Goal: Task Accomplishment & Management: Use online tool/utility

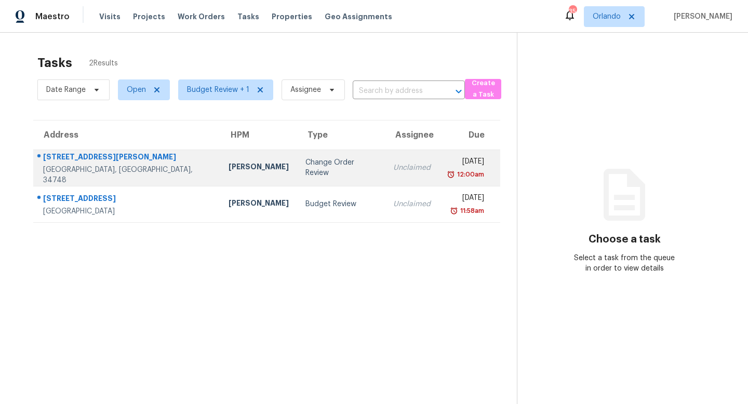
click at [309, 167] on div "Change Order Review" at bounding box center [340, 167] width 71 height 21
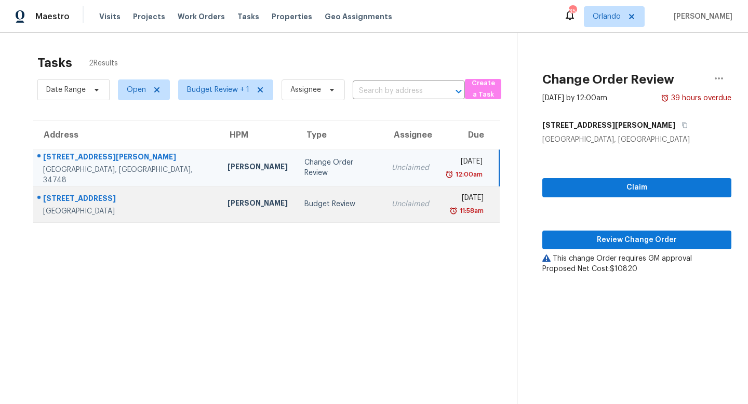
click at [327, 199] on div "Budget Review" at bounding box center [339, 204] width 71 height 10
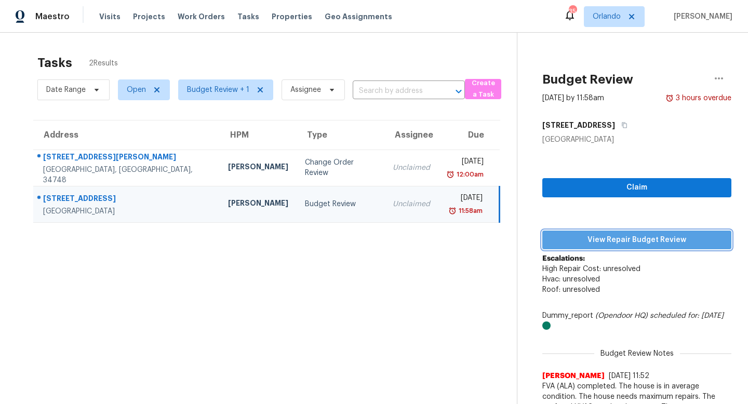
click at [637, 240] on span "View Repair Budget Review" at bounding box center [636, 240] width 172 height 13
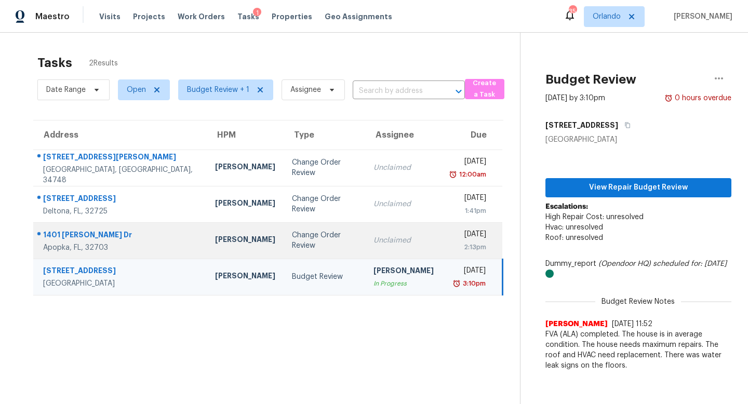
click at [302, 242] on div "Change Order Review" at bounding box center [324, 240] width 65 height 21
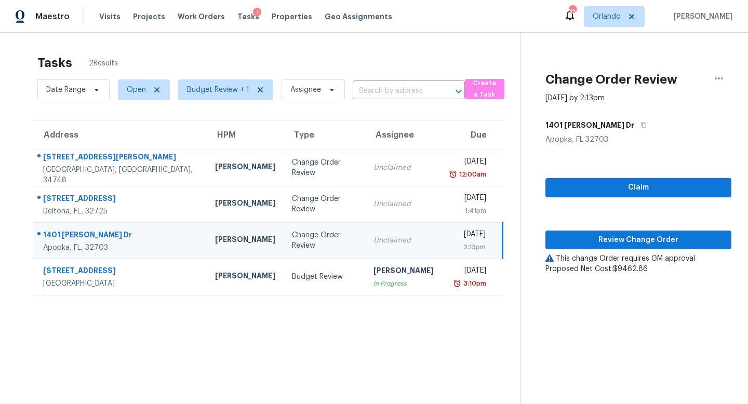
click at [302, 242] on div "Change Order Review" at bounding box center [324, 240] width 65 height 21
click at [656, 237] on span "Review Change Order" at bounding box center [637, 240] width 169 height 13
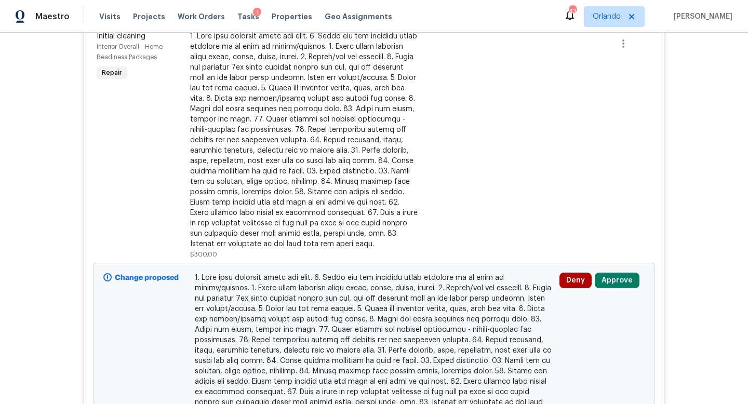
scroll to position [312, 0]
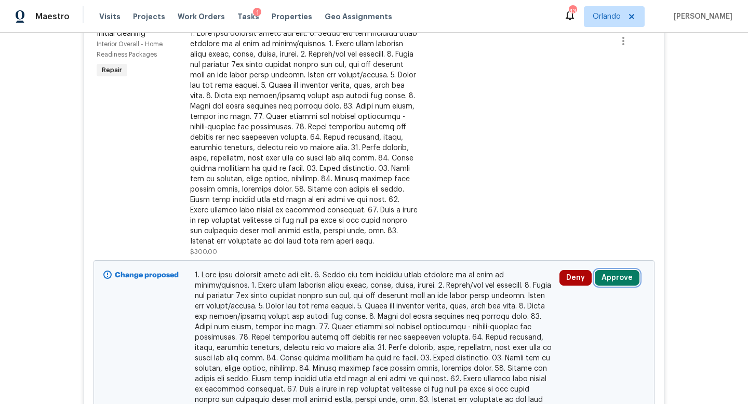
click at [613, 281] on button "Approve" at bounding box center [616, 278] width 45 height 16
click at [621, 283] on button "Approve" at bounding box center [616, 278] width 45 height 16
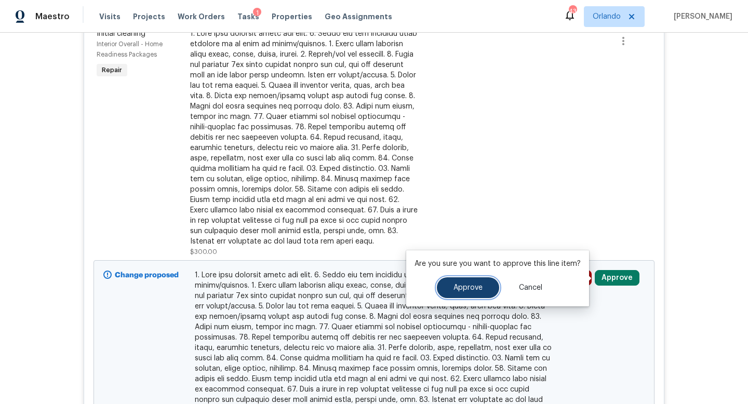
click at [465, 285] on span "Approve" at bounding box center [467, 288] width 29 height 8
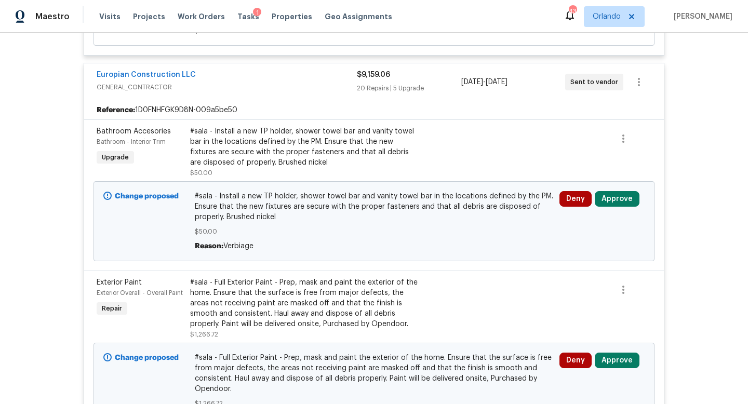
scroll to position [719, 0]
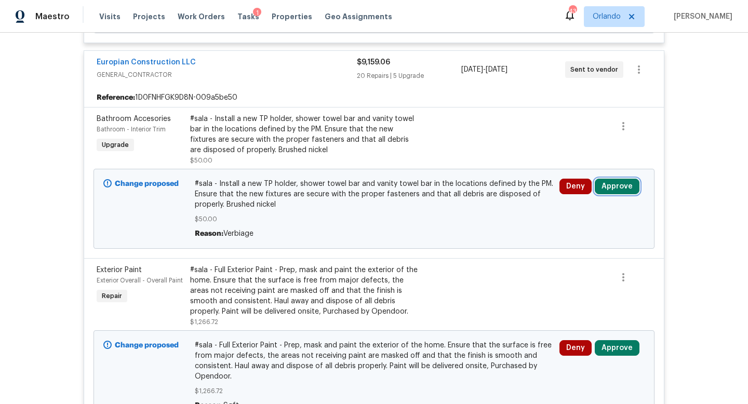
click at [606, 185] on button "Approve" at bounding box center [616, 187] width 45 height 16
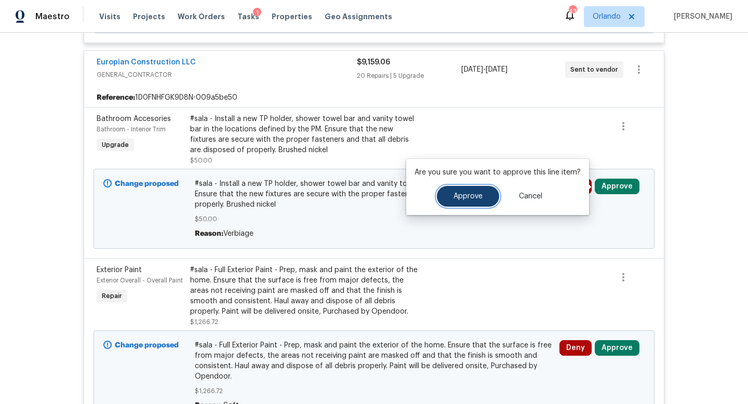
click at [478, 197] on span "Approve" at bounding box center [467, 197] width 29 height 8
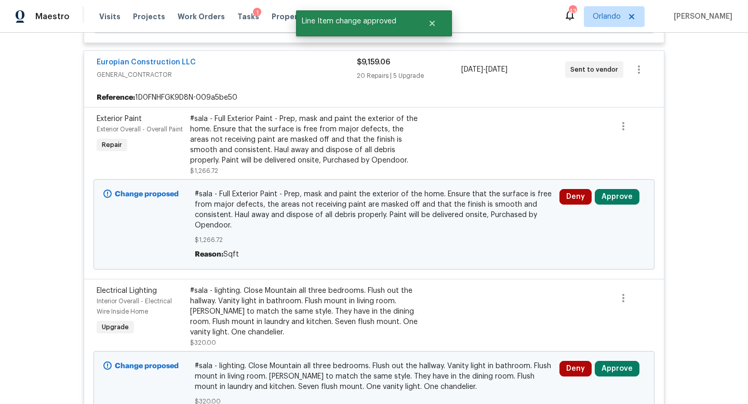
click at [606, 208] on div "Deny Approve" at bounding box center [601, 224] width 91 height 77
click at [619, 198] on button "Approve" at bounding box center [616, 197] width 45 height 16
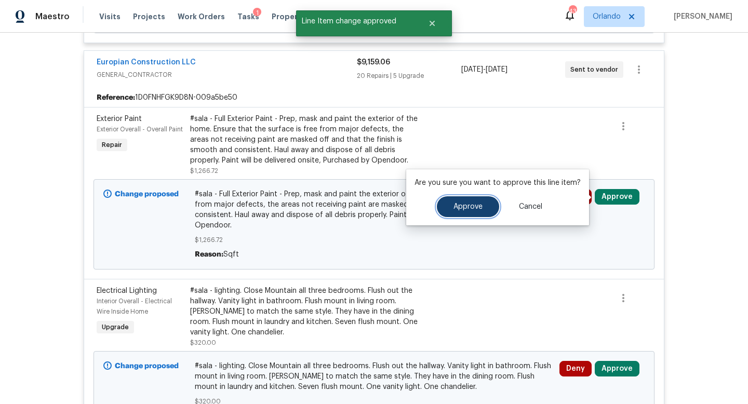
click at [468, 208] on span "Approve" at bounding box center [467, 207] width 29 height 8
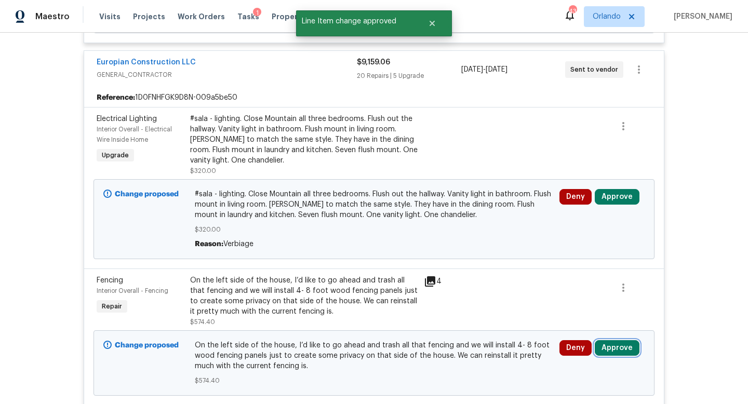
click at [613, 348] on button "Approve" at bounding box center [616, 348] width 45 height 16
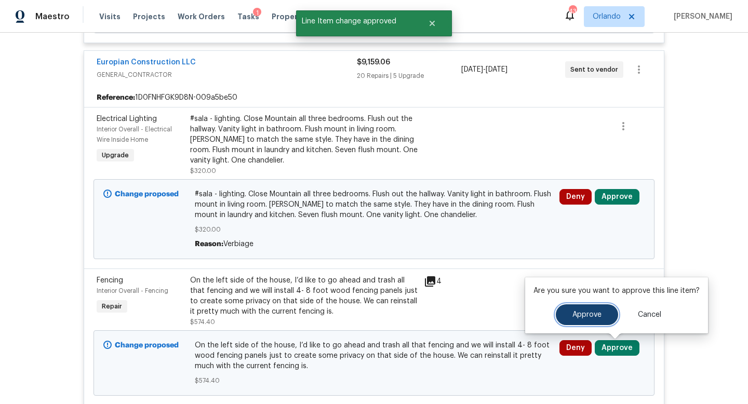
click at [572, 317] on span "Approve" at bounding box center [586, 315] width 29 height 8
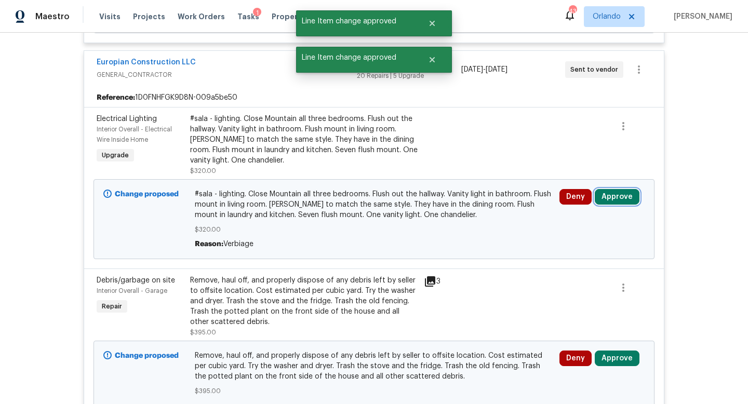
click at [614, 197] on button "Approve" at bounding box center [616, 197] width 45 height 16
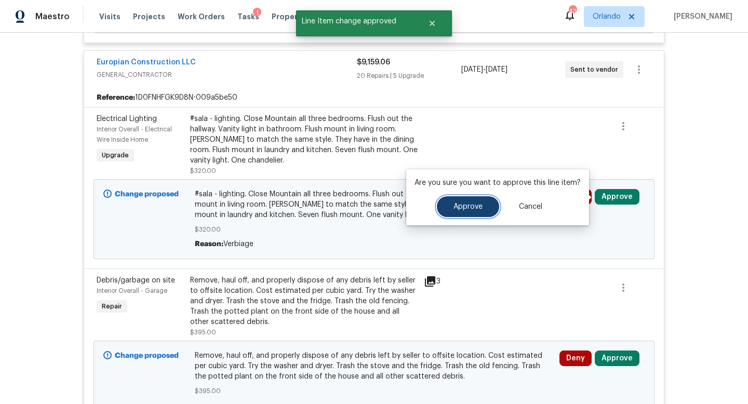
click at [462, 208] on span "Approve" at bounding box center [467, 207] width 29 height 8
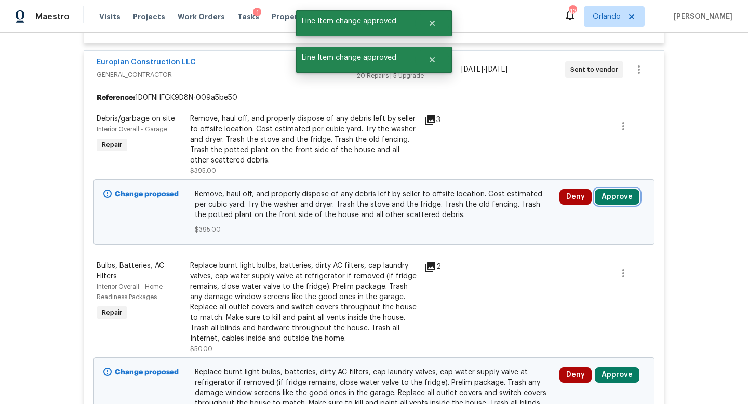
click at [611, 191] on button "Approve" at bounding box center [616, 197] width 45 height 16
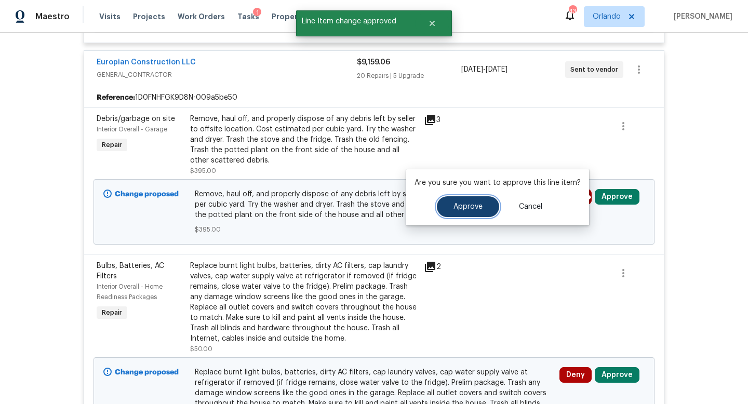
click at [476, 209] on span "Approve" at bounding box center [467, 207] width 29 height 8
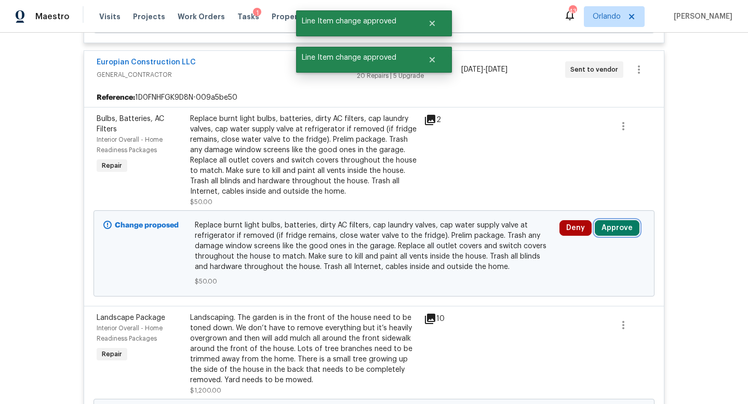
click at [618, 228] on button "Approve" at bounding box center [616, 228] width 45 height 16
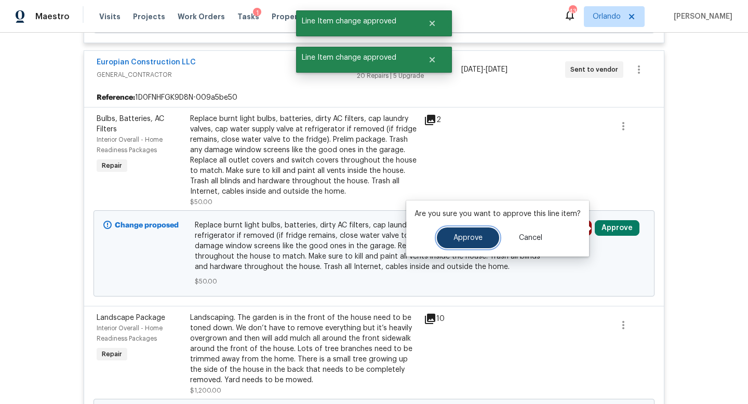
click at [462, 234] on span "Approve" at bounding box center [467, 238] width 29 height 8
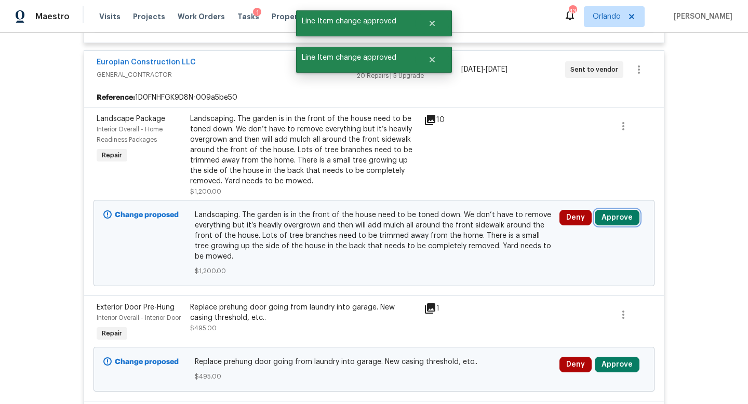
click at [618, 222] on button "Approve" at bounding box center [616, 218] width 45 height 16
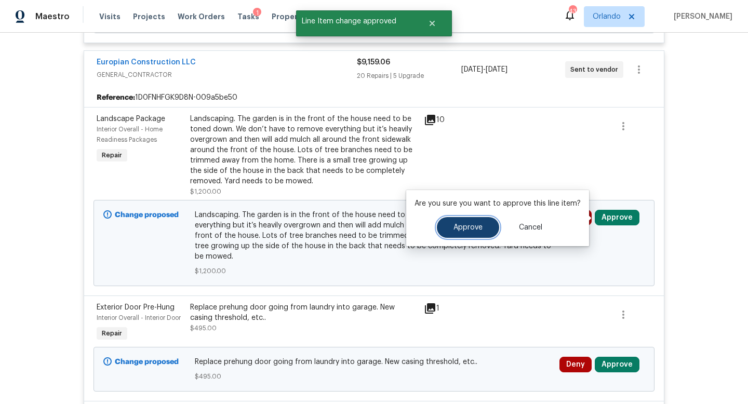
click at [450, 226] on button "Approve" at bounding box center [468, 227] width 62 height 21
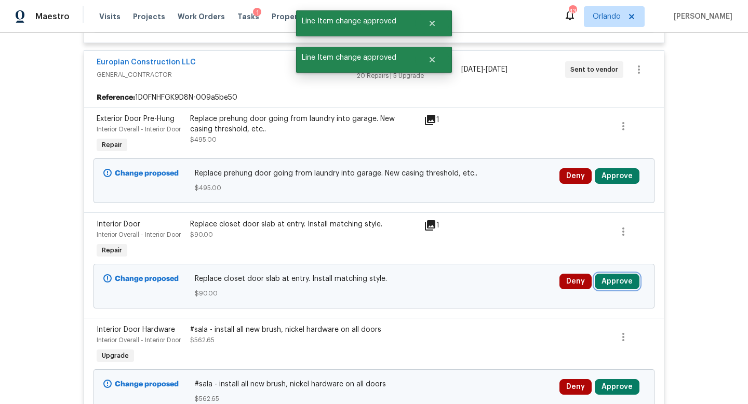
click at [616, 280] on button "Approve" at bounding box center [616, 282] width 45 height 16
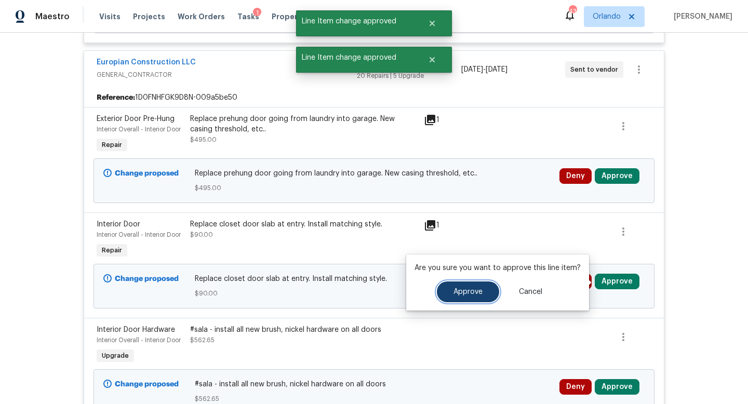
click at [466, 289] on span "Approve" at bounding box center [467, 292] width 29 height 8
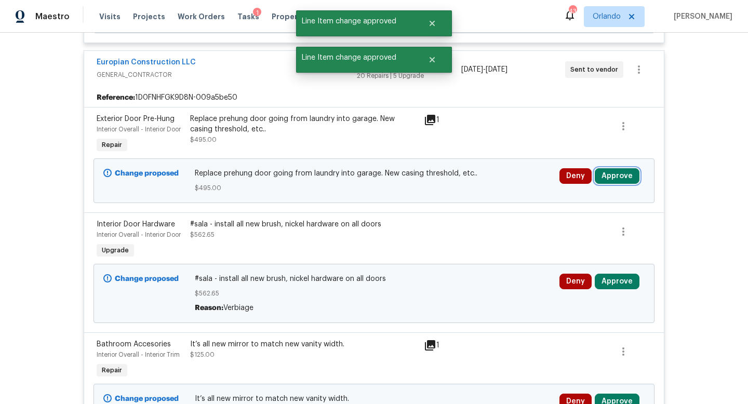
click at [614, 173] on button "Approve" at bounding box center [616, 176] width 45 height 16
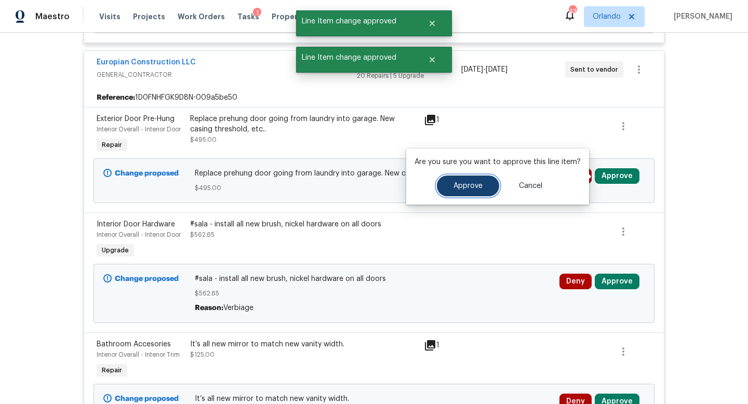
click at [476, 186] on span "Approve" at bounding box center [467, 186] width 29 height 8
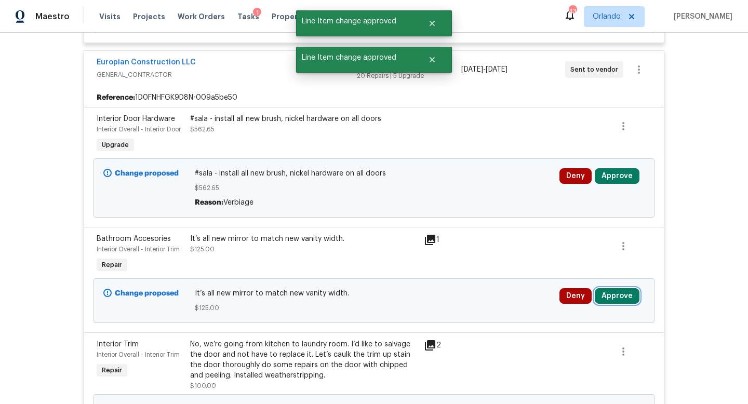
click at [614, 295] on button "Approve" at bounding box center [616, 296] width 45 height 16
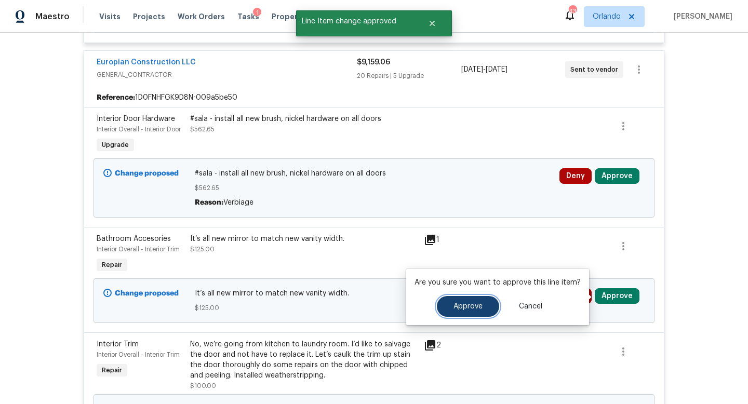
click at [460, 312] on button "Approve" at bounding box center [468, 306] width 62 height 21
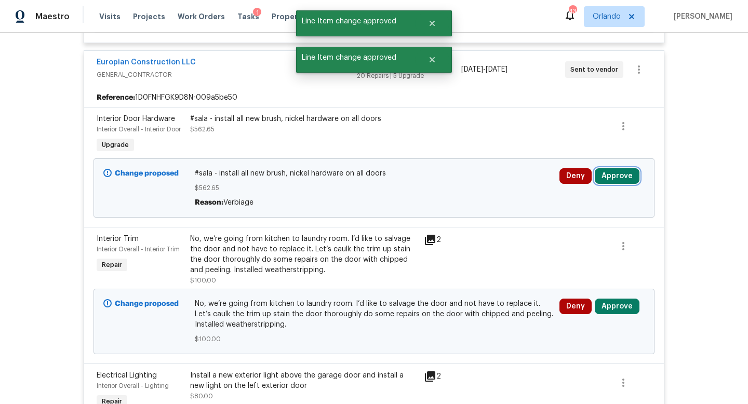
click at [607, 175] on button "Approve" at bounding box center [616, 176] width 45 height 16
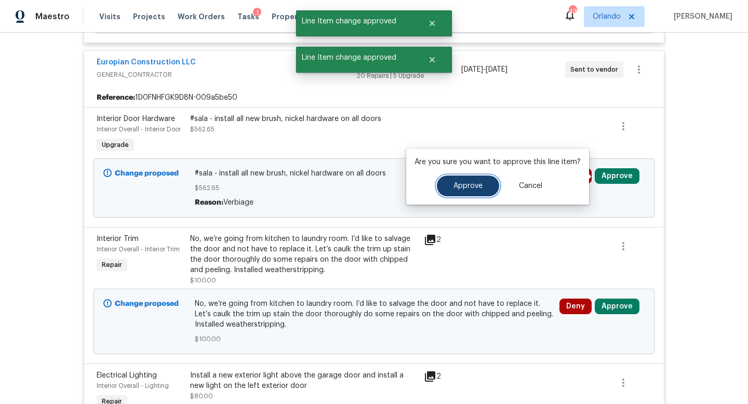
click at [463, 184] on span "Approve" at bounding box center [467, 186] width 29 height 8
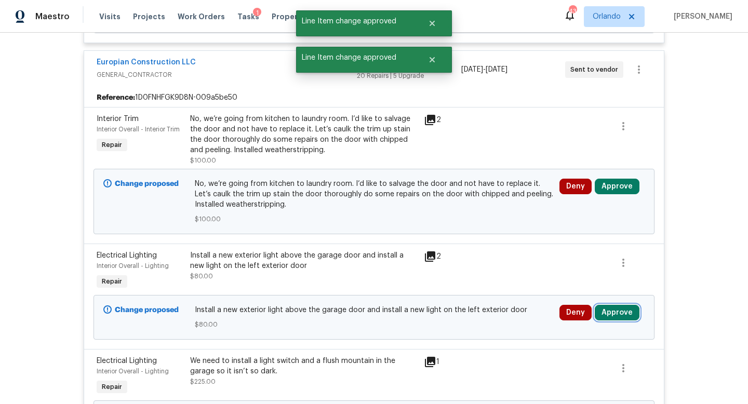
click at [608, 311] on button "Approve" at bounding box center [616, 313] width 45 height 16
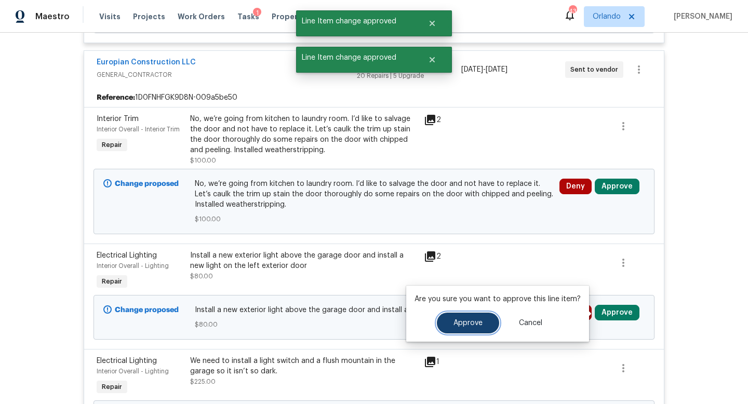
click at [466, 318] on button "Approve" at bounding box center [468, 323] width 62 height 21
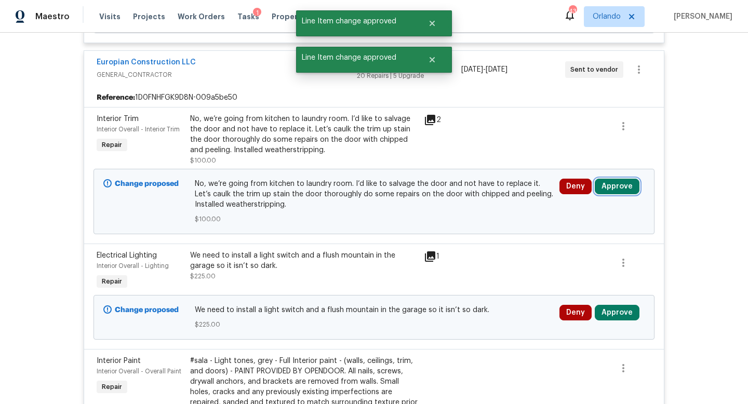
click at [609, 188] on button "Approve" at bounding box center [616, 187] width 45 height 16
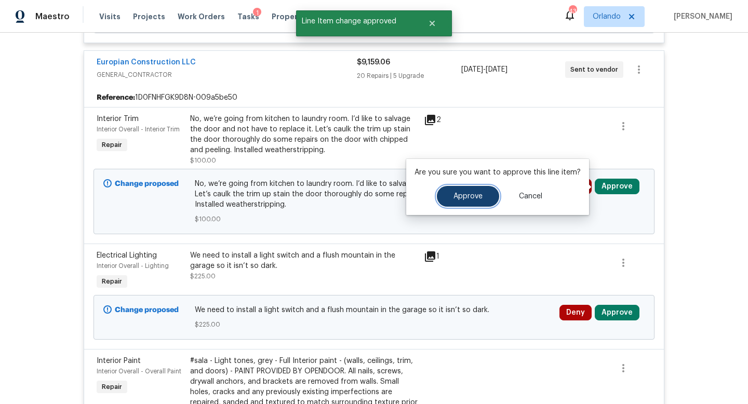
click at [471, 192] on button "Approve" at bounding box center [468, 196] width 62 height 21
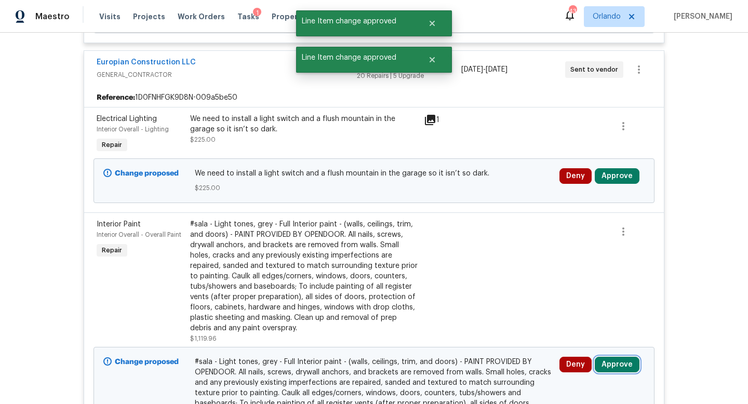
click at [616, 366] on button "Approve" at bounding box center [616, 365] width 45 height 16
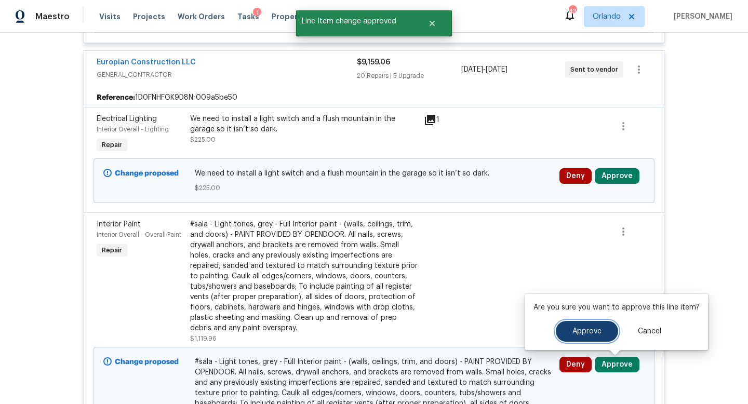
click at [578, 333] on span "Approve" at bounding box center [586, 332] width 29 height 8
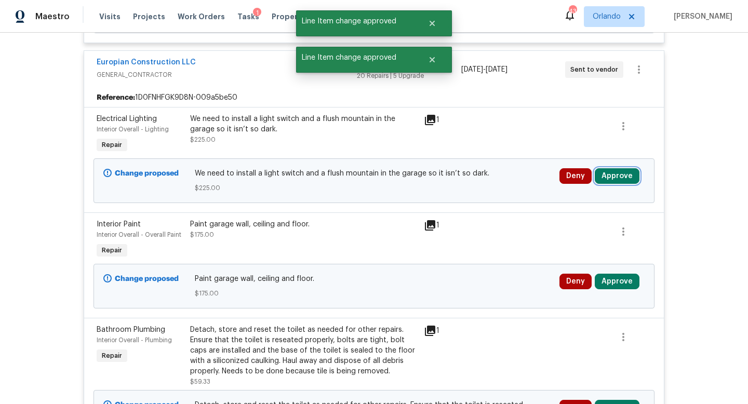
click at [613, 176] on button "Approve" at bounding box center [616, 176] width 45 height 16
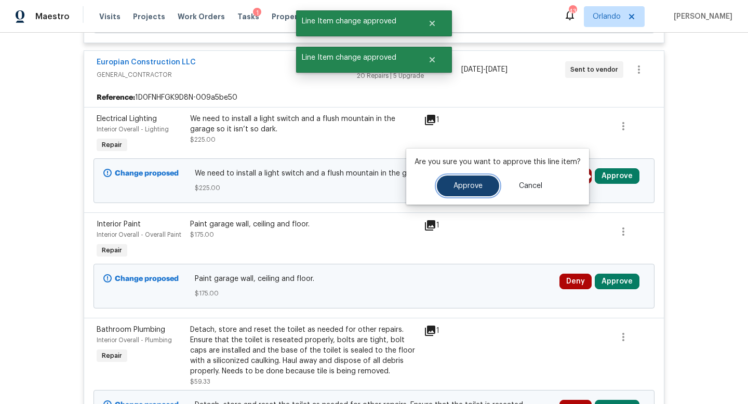
click at [480, 181] on button "Approve" at bounding box center [468, 185] width 62 height 21
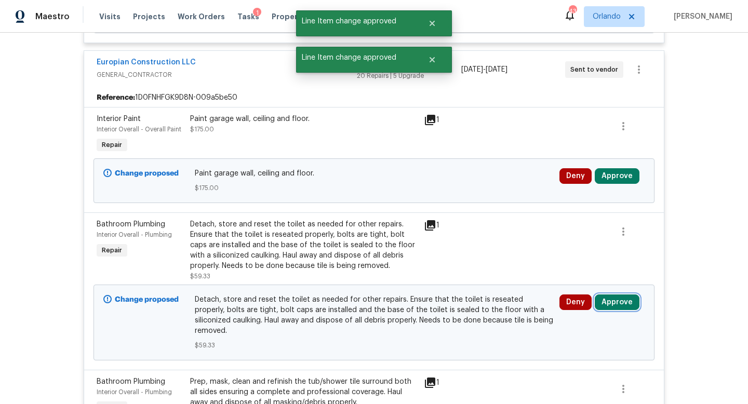
click at [612, 300] on button "Approve" at bounding box center [616, 302] width 45 height 16
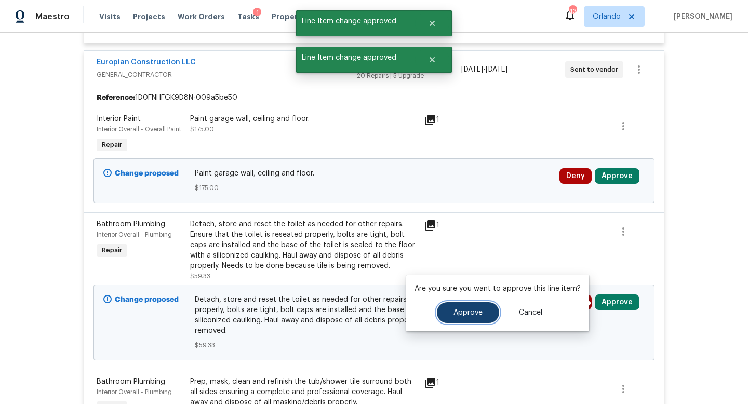
click at [472, 312] on span "Approve" at bounding box center [467, 313] width 29 height 8
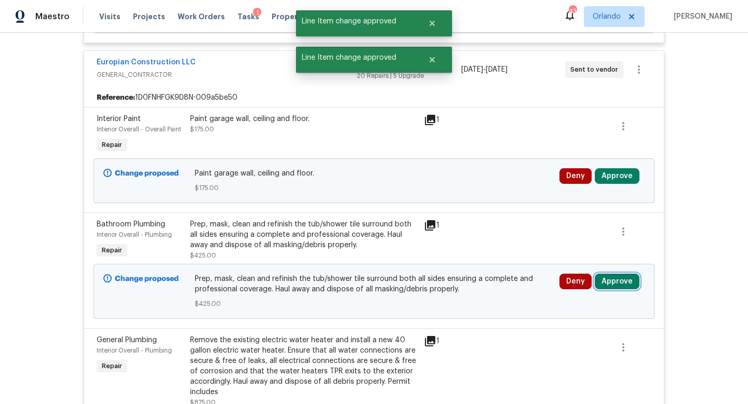
click at [619, 277] on button "Approve" at bounding box center [616, 282] width 45 height 16
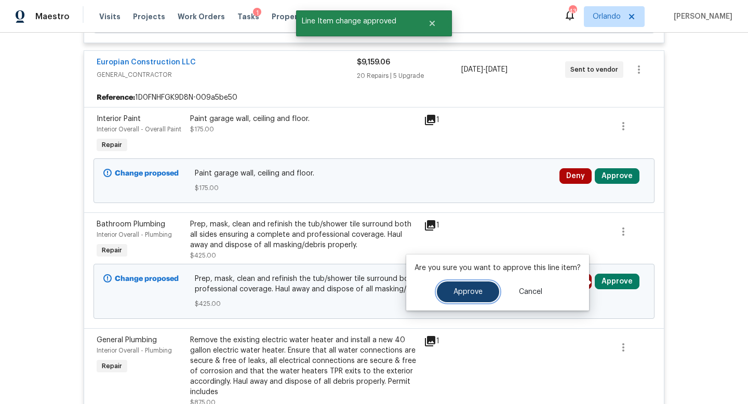
click at [469, 287] on button "Approve" at bounding box center [468, 291] width 62 height 21
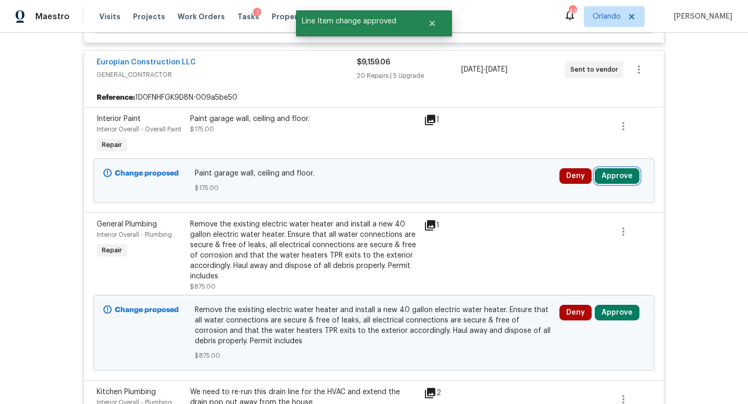
click at [611, 170] on button "Approve" at bounding box center [616, 176] width 45 height 16
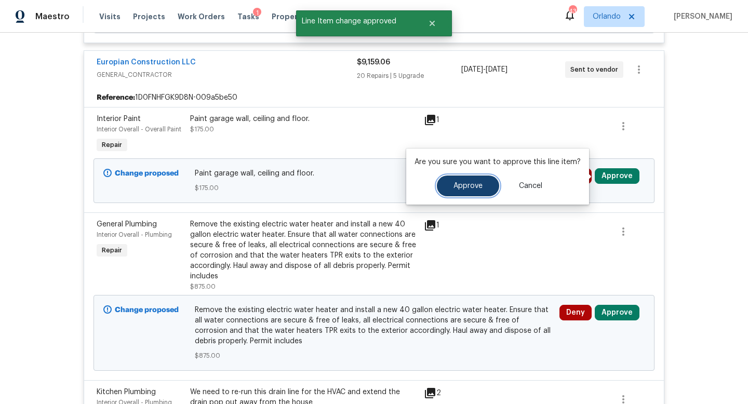
click at [474, 185] on span "Approve" at bounding box center [467, 186] width 29 height 8
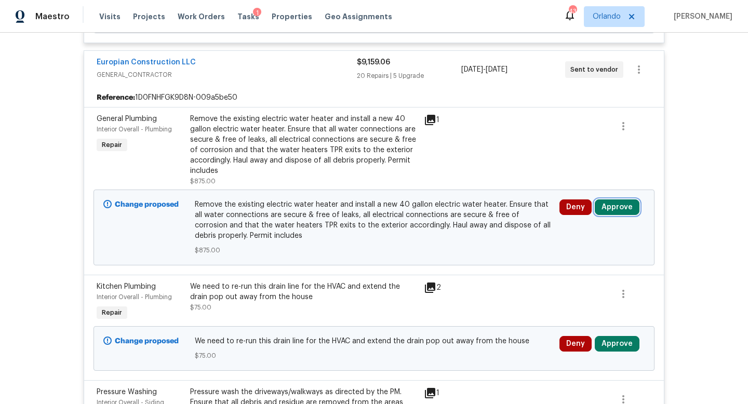
click at [619, 211] on button "Approve" at bounding box center [616, 207] width 45 height 16
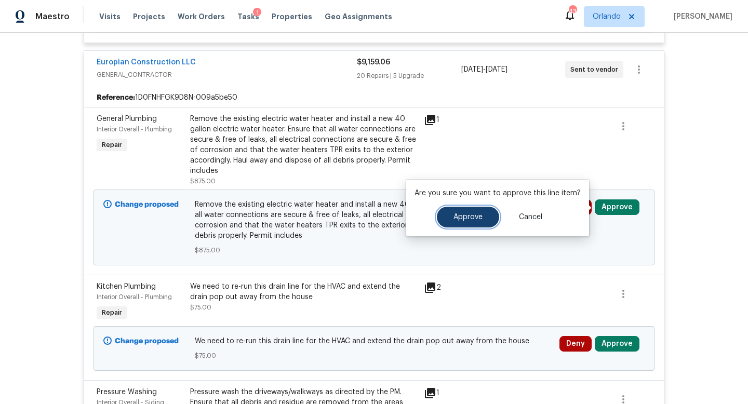
click at [467, 210] on button "Approve" at bounding box center [468, 217] width 62 height 21
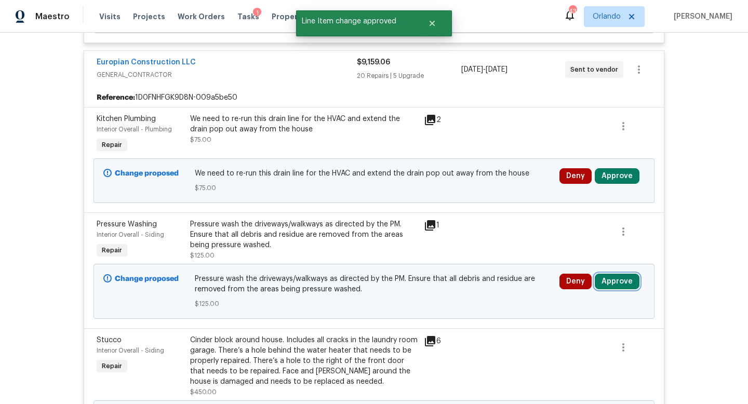
click at [619, 285] on button "Approve" at bounding box center [616, 282] width 45 height 16
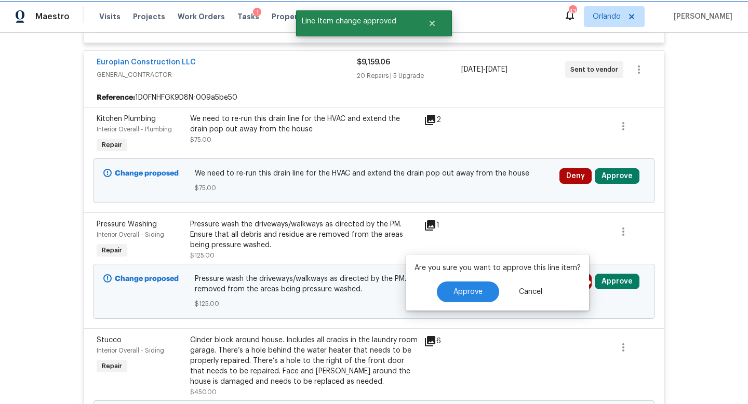
click at [619, 285] on button "Approve" at bounding box center [616, 282] width 45 height 16
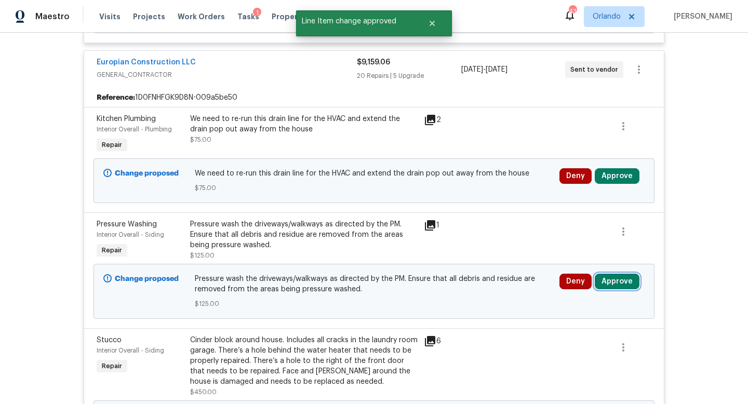
click at [615, 281] on button "Approve" at bounding box center [616, 282] width 45 height 16
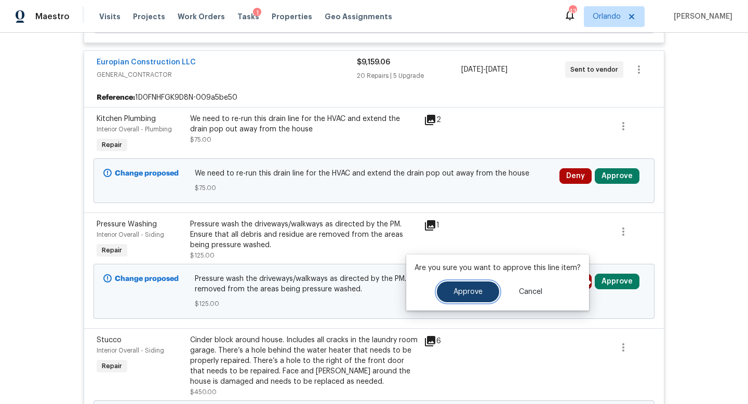
click at [474, 285] on button "Approve" at bounding box center [468, 291] width 62 height 21
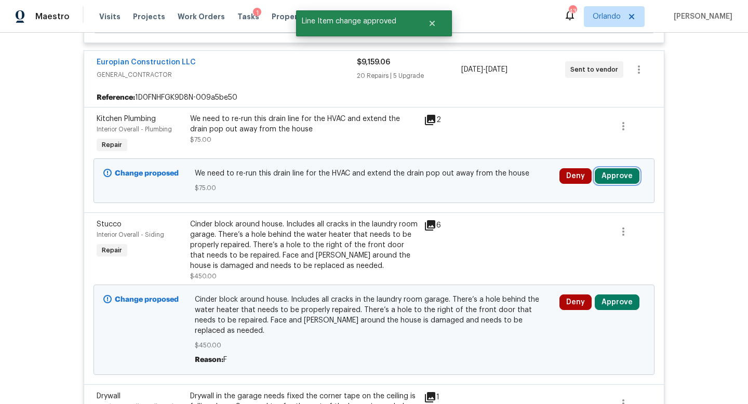
click at [615, 173] on button "Approve" at bounding box center [616, 176] width 45 height 16
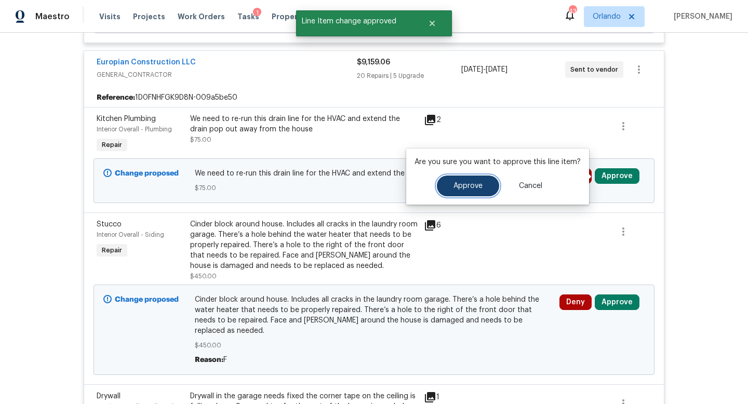
click at [464, 183] on span "Approve" at bounding box center [467, 186] width 29 height 8
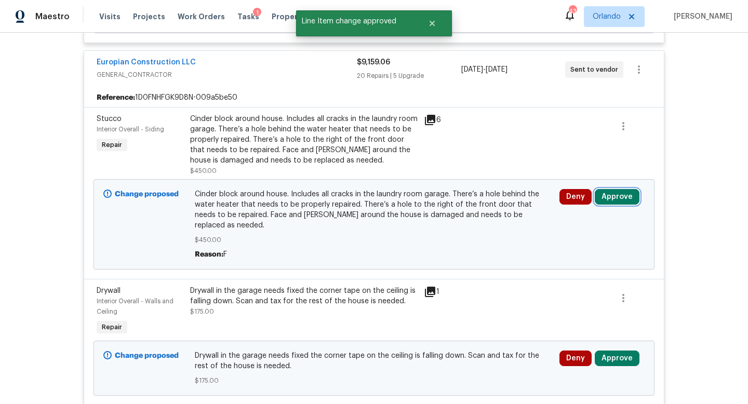
click at [613, 194] on button "Approve" at bounding box center [616, 197] width 45 height 16
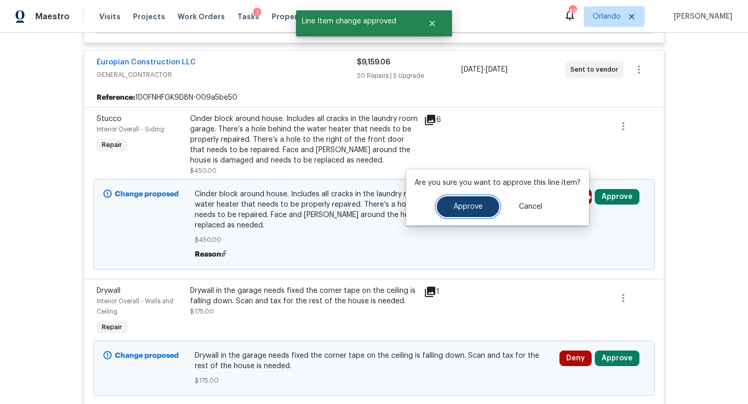
click at [454, 205] on span "Approve" at bounding box center [467, 207] width 29 height 8
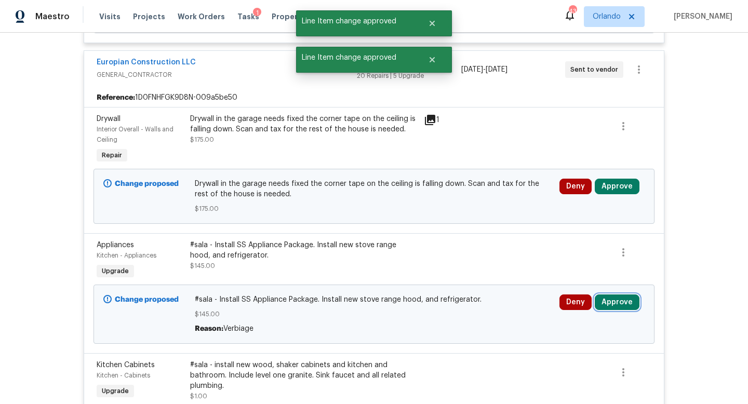
click at [623, 302] on button "Approve" at bounding box center [616, 302] width 45 height 16
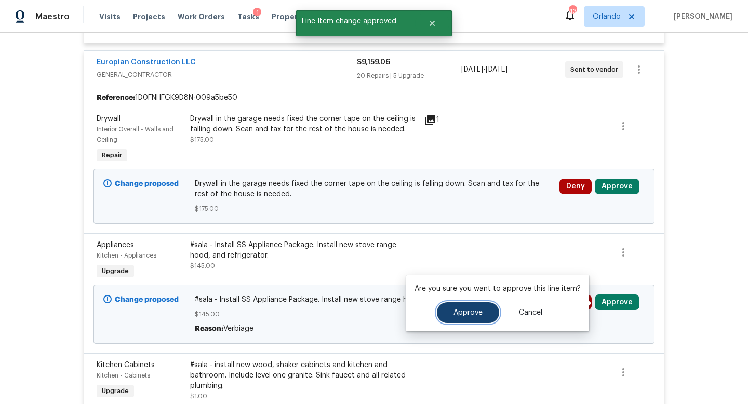
click at [462, 313] on span "Approve" at bounding box center [467, 313] width 29 height 8
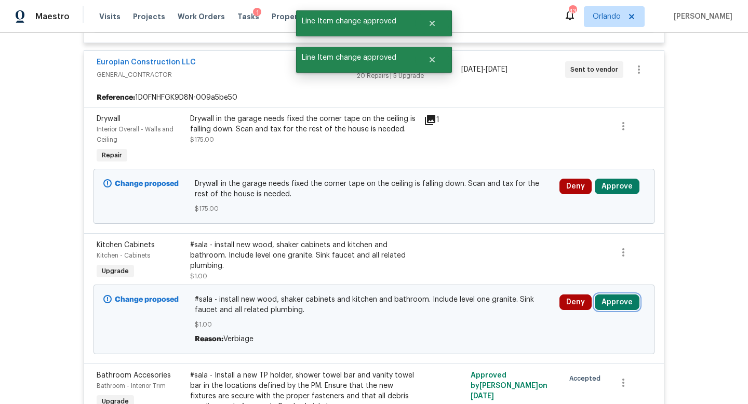
click at [624, 297] on button "Approve" at bounding box center [616, 302] width 45 height 16
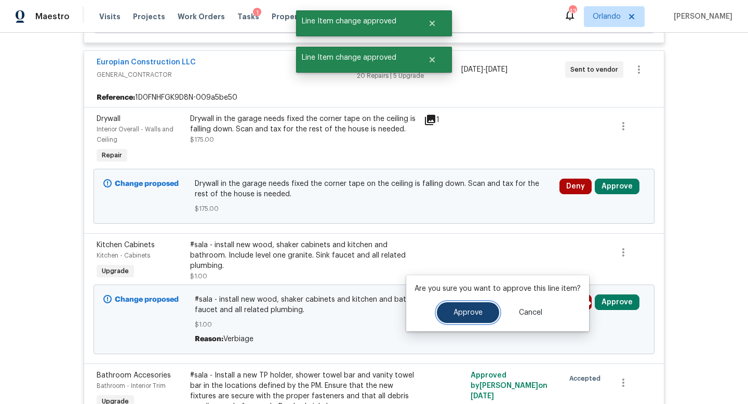
click at [468, 310] on span "Approve" at bounding box center [467, 313] width 29 height 8
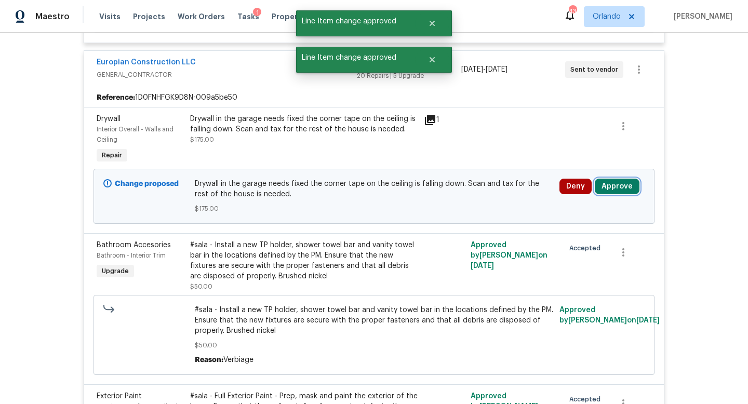
click at [614, 190] on button "Approve" at bounding box center [616, 187] width 45 height 16
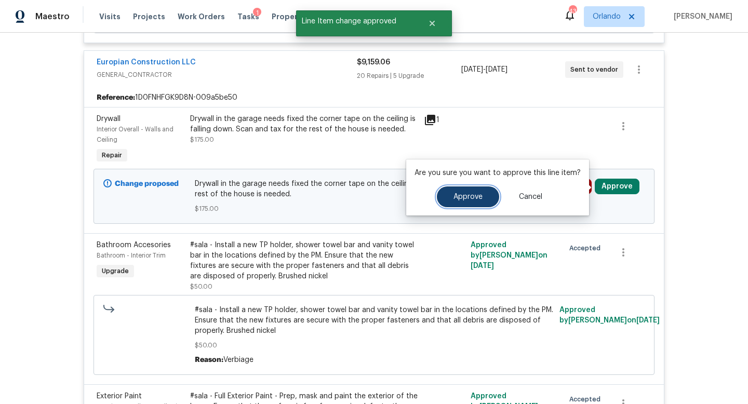
click at [461, 194] on span "Approve" at bounding box center [467, 197] width 29 height 8
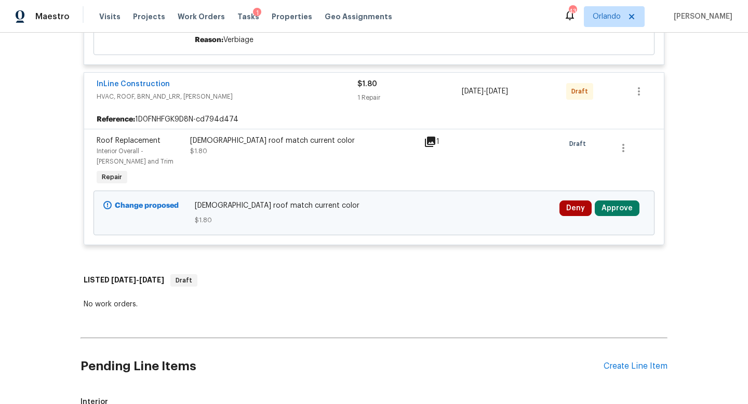
scroll to position [4232, 0]
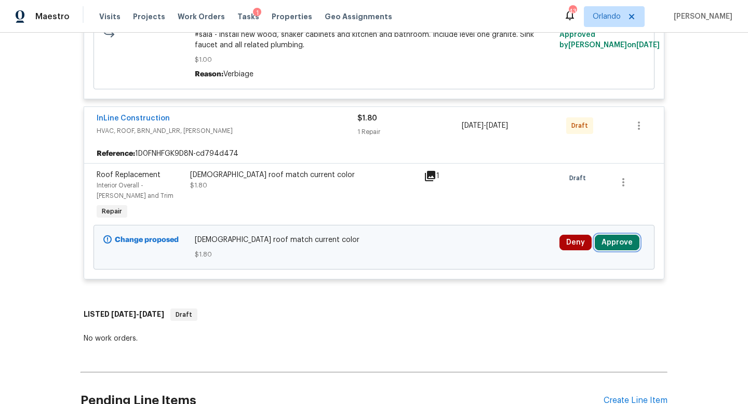
click at [618, 235] on button "Approve" at bounding box center [616, 243] width 45 height 16
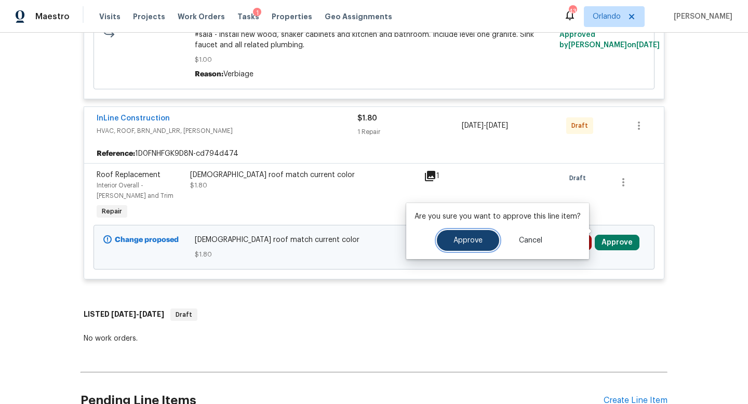
click at [474, 240] on span "Approve" at bounding box center [467, 241] width 29 height 8
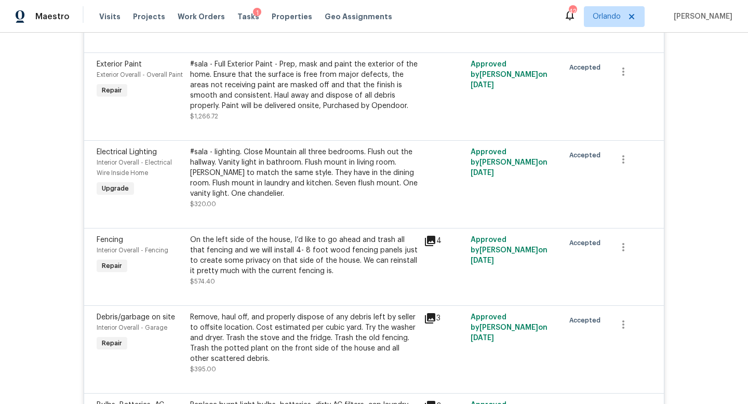
scroll to position [0, 0]
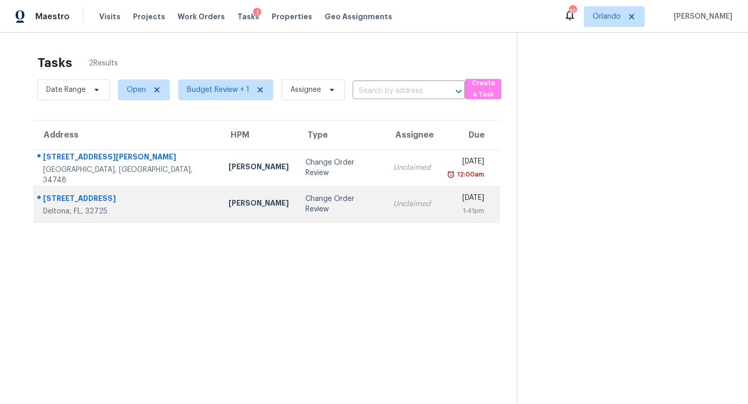
click at [310, 201] on div "Change Order Review" at bounding box center [340, 204] width 71 height 21
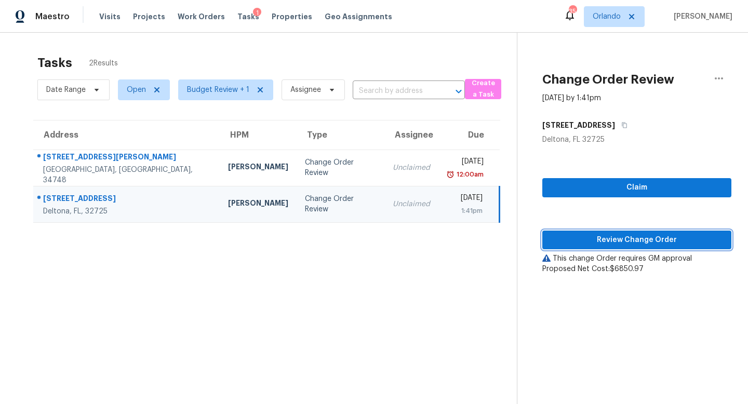
click at [644, 238] on span "Review Change Order" at bounding box center [636, 240] width 172 height 13
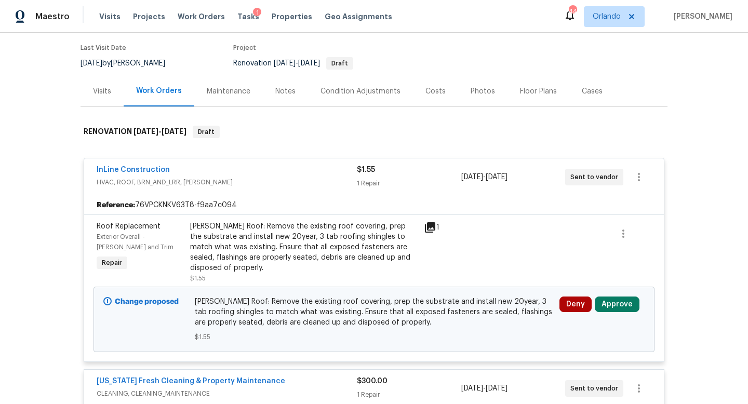
scroll to position [126, 0]
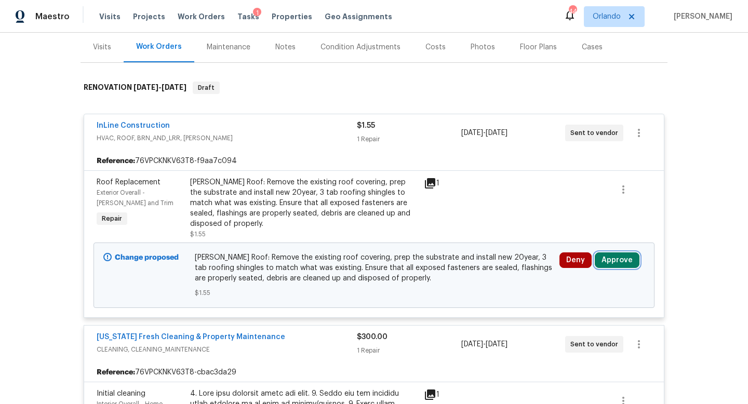
click at [617, 252] on button "Approve" at bounding box center [616, 260] width 45 height 16
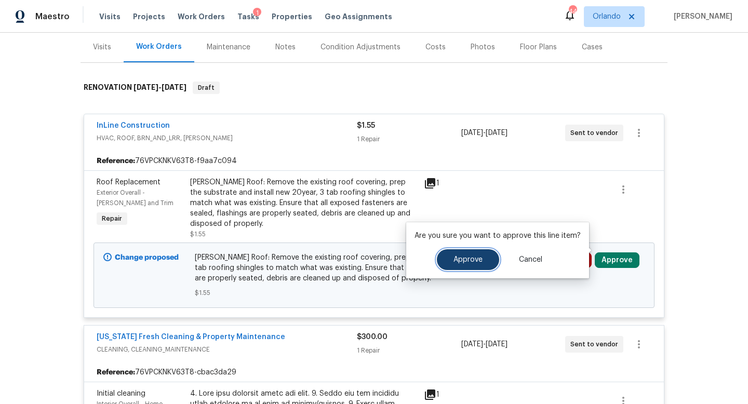
click at [481, 255] on button "Approve" at bounding box center [468, 259] width 62 height 21
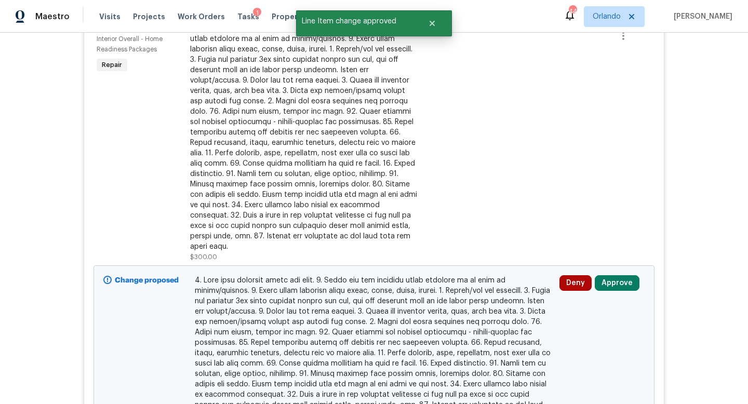
scroll to position [528, 0]
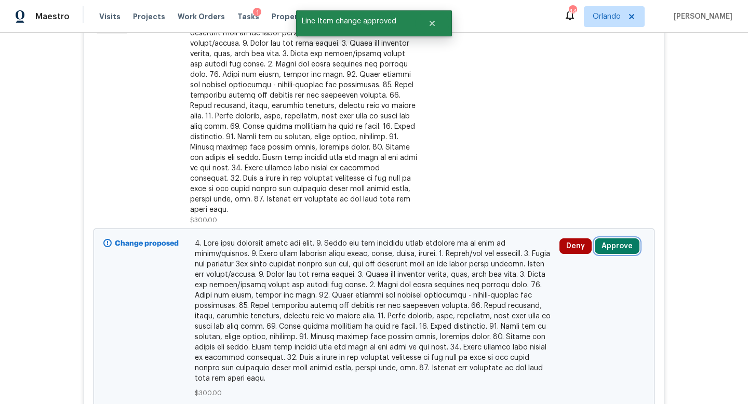
click at [617, 238] on button "Approve" at bounding box center [616, 246] width 45 height 16
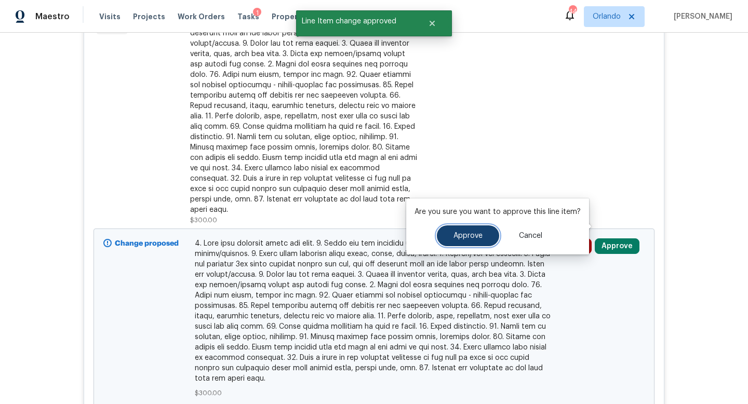
click at [453, 234] on span "Approve" at bounding box center [467, 236] width 29 height 8
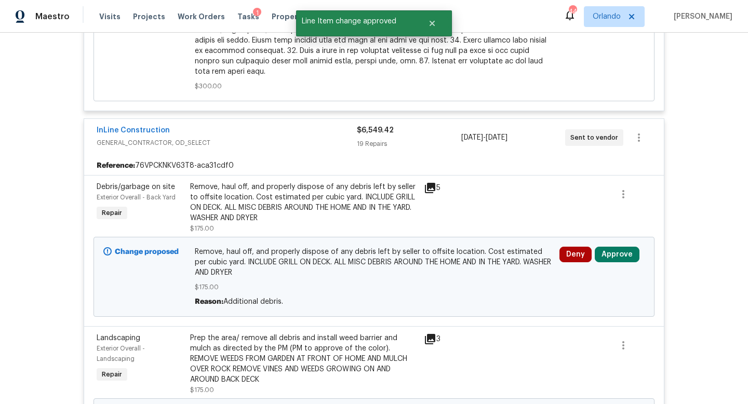
scroll to position [819, 0]
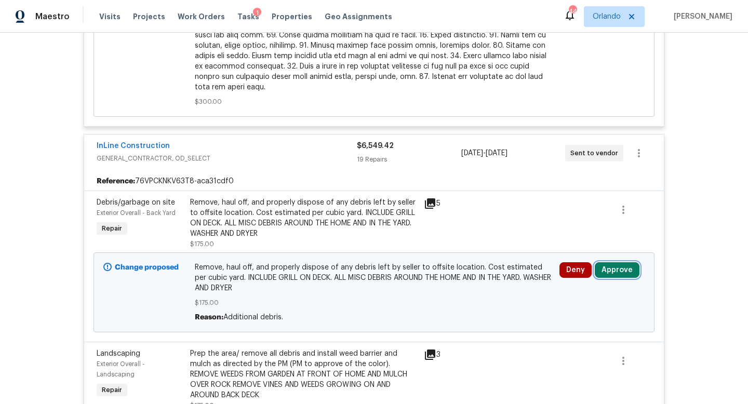
click at [610, 262] on button "Approve" at bounding box center [616, 270] width 45 height 16
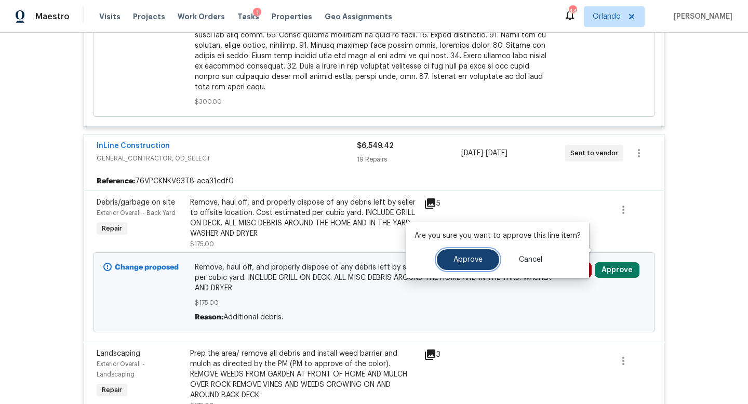
click at [472, 258] on span "Approve" at bounding box center [467, 260] width 29 height 8
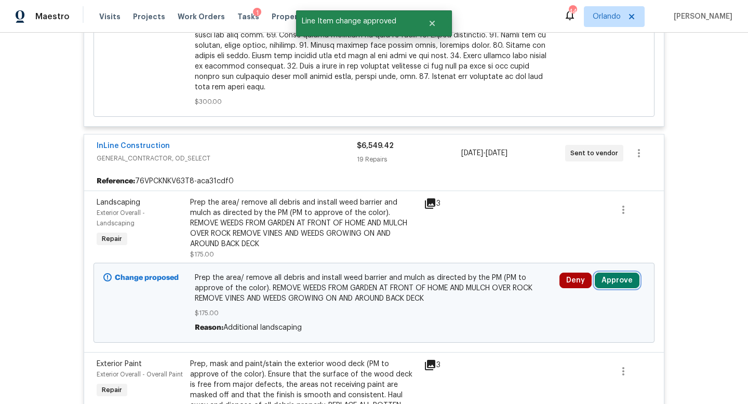
click at [614, 273] on button "Approve" at bounding box center [616, 281] width 45 height 16
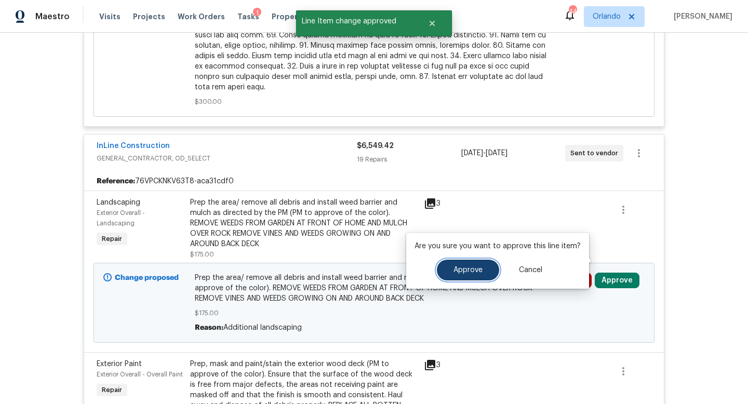
click at [470, 270] on span "Approve" at bounding box center [467, 270] width 29 height 8
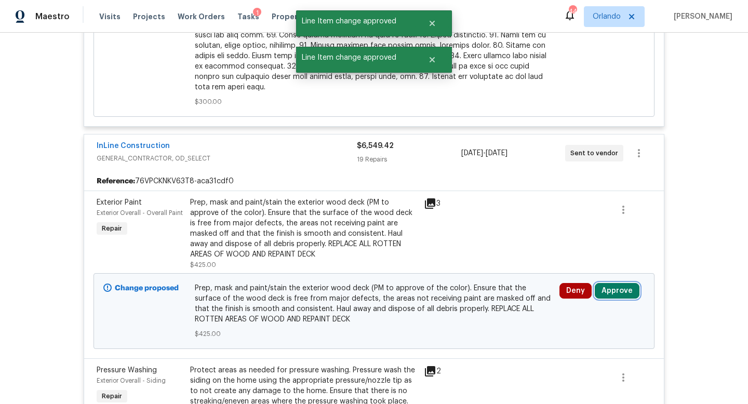
click at [612, 283] on button "Approve" at bounding box center [616, 291] width 45 height 16
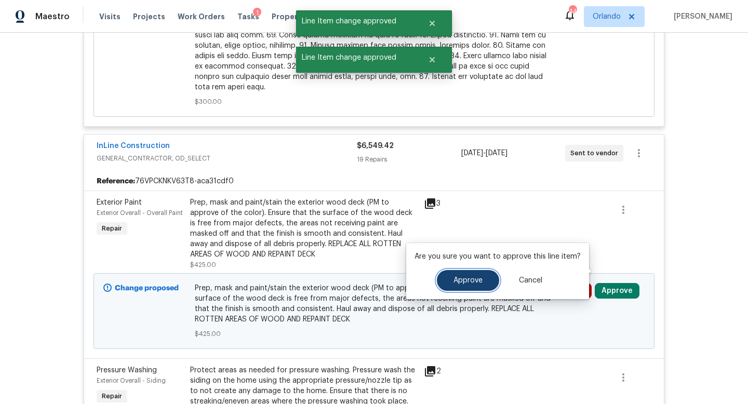
click at [458, 275] on button "Approve" at bounding box center [468, 280] width 62 height 21
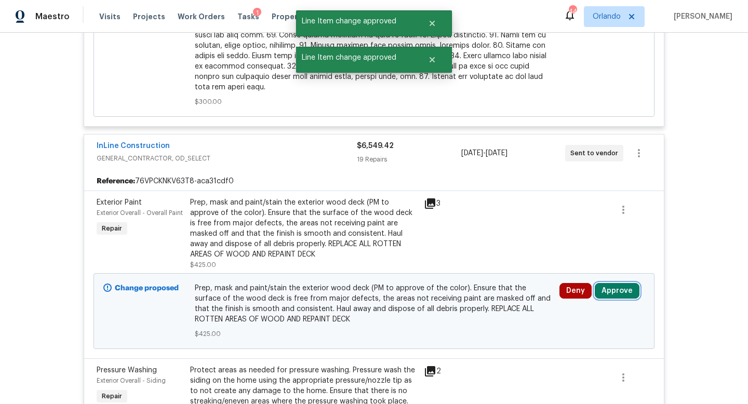
click at [614, 283] on button "Approve" at bounding box center [616, 291] width 45 height 16
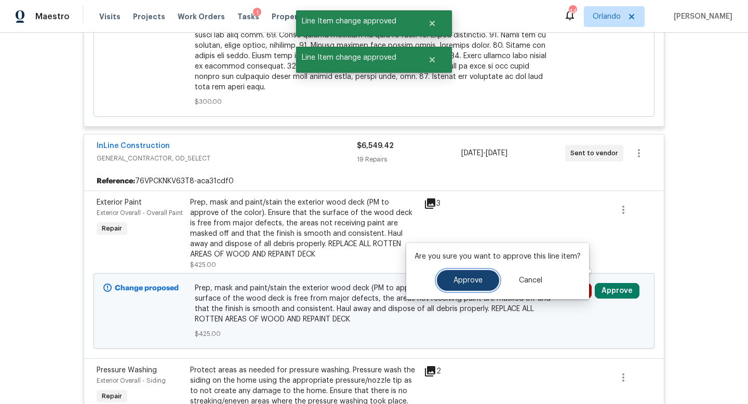
click at [467, 281] on span "Approve" at bounding box center [467, 281] width 29 height 8
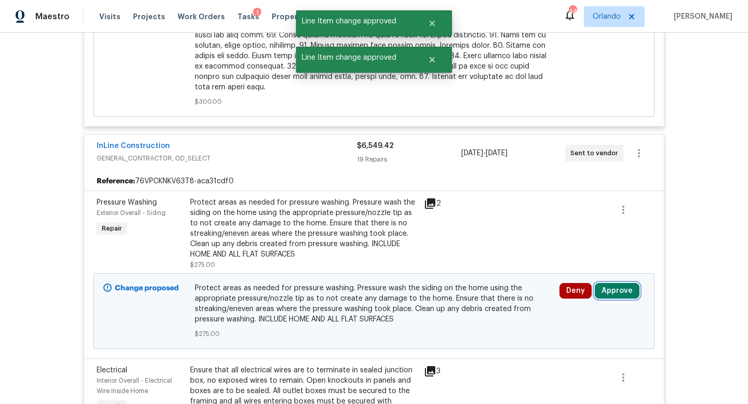
click at [623, 283] on button "Approve" at bounding box center [616, 291] width 45 height 16
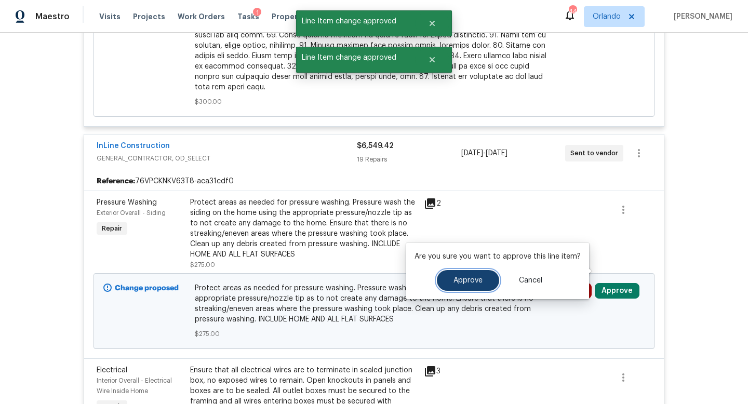
click at [456, 282] on span "Approve" at bounding box center [467, 281] width 29 height 8
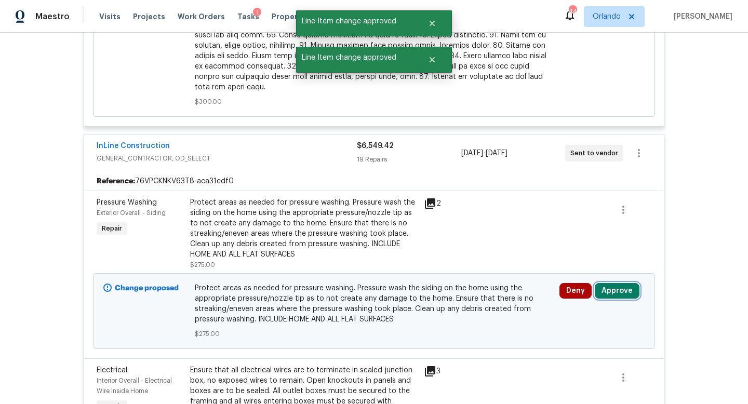
click at [622, 283] on button "Approve" at bounding box center [616, 291] width 45 height 16
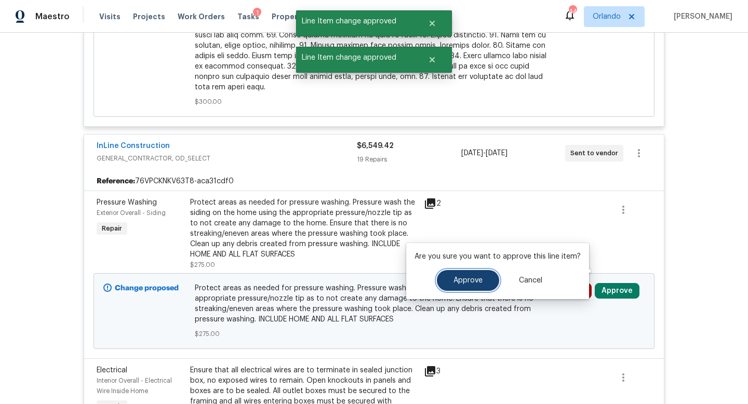
click at [468, 277] on span "Approve" at bounding box center [467, 281] width 29 height 8
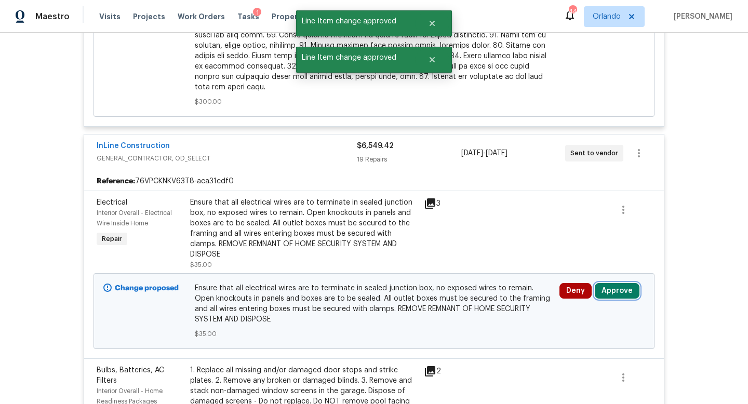
click at [614, 283] on button "Approve" at bounding box center [616, 291] width 45 height 16
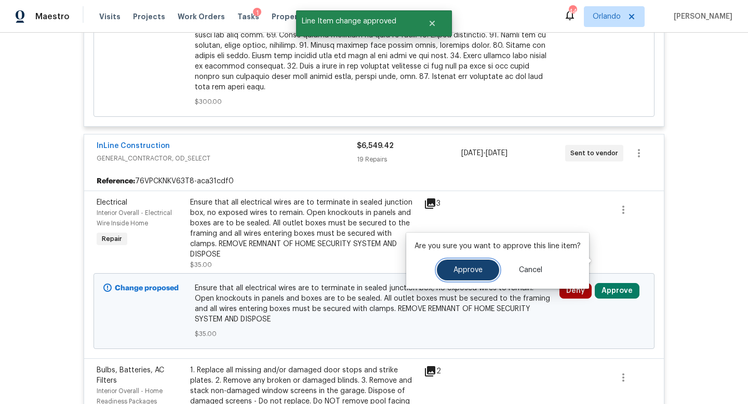
click at [469, 266] on span "Approve" at bounding box center [467, 270] width 29 height 8
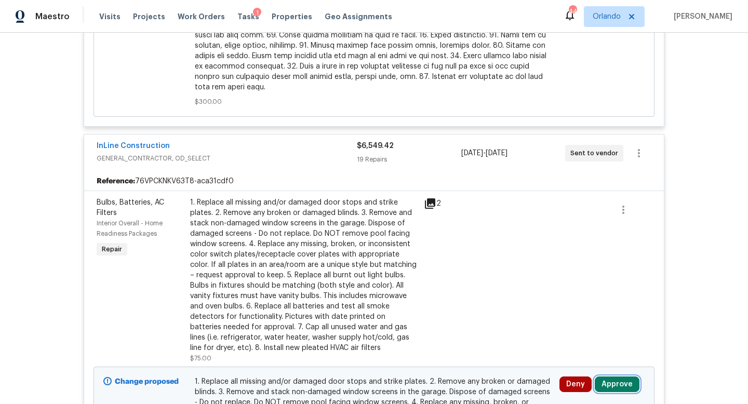
click at [614, 376] on button "Approve" at bounding box center [616, 384] width 45 height 16
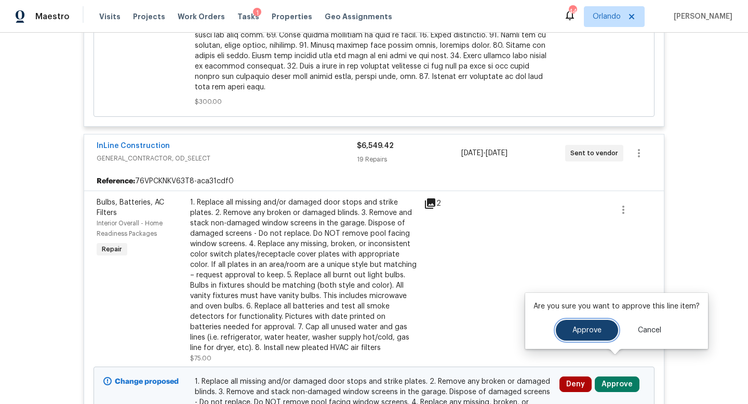
click at [584, 334] on span "Approve" at bounding box center [586, 331] width 29 height 8
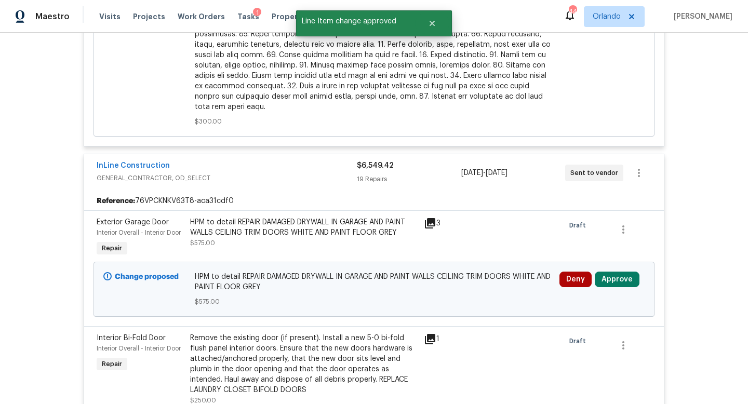
scroll to position [926, 0]
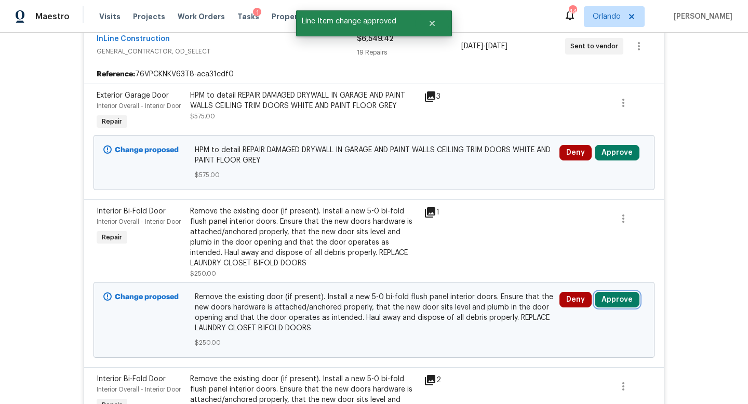
click at [619, 292] on button "Approve" at bounding box center [616, 300] width 45 height 16
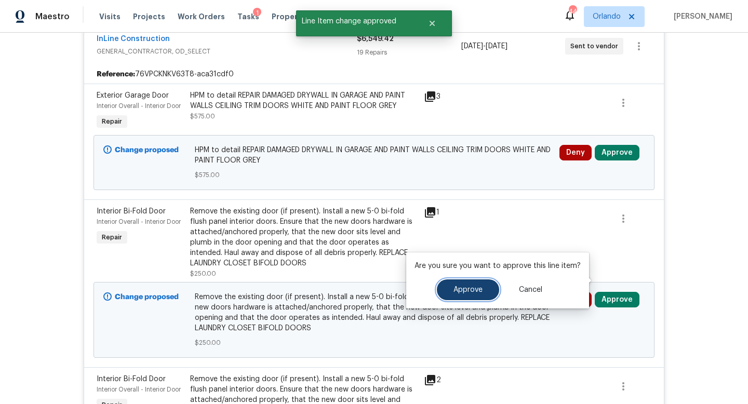
click at [471, 288] on span "Approve" at bounding box center [467, 290] width 29 height 8
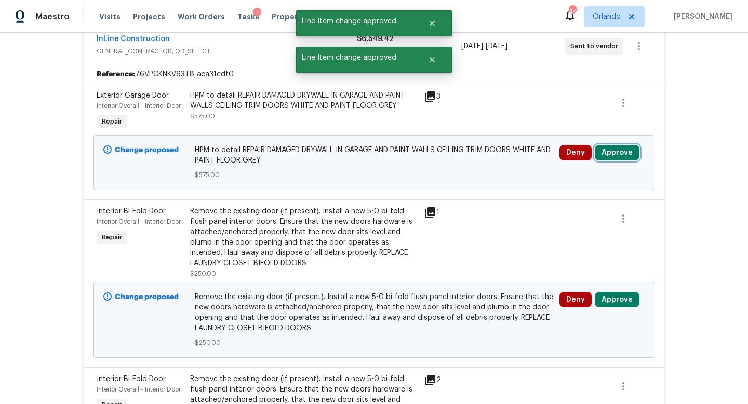
click at [617, 145] on button "Approve" at bounding box center [616, 153] width 45 height 16
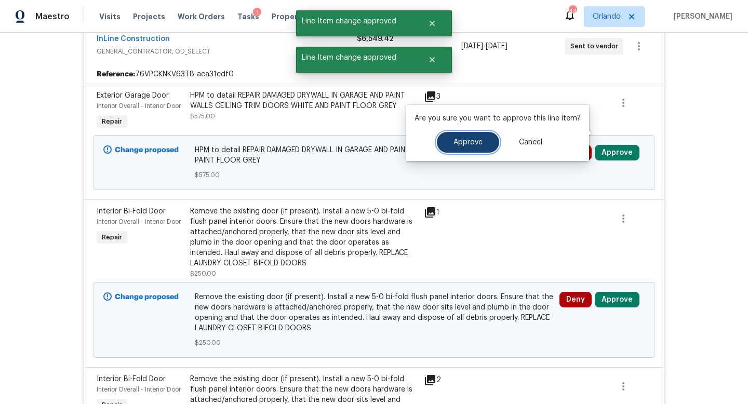
click at [467, 137] on button "Approve" at bounding box center [468, 142] width 62 height 21
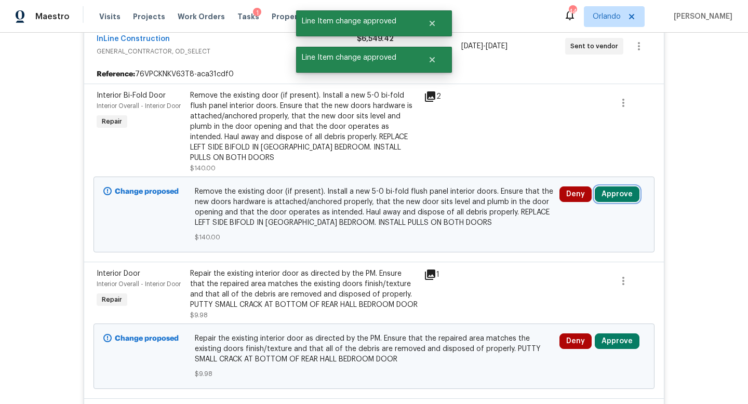
click at [619, 186] on button "Approve" at bounding box center [616, 194] width 45 height 16
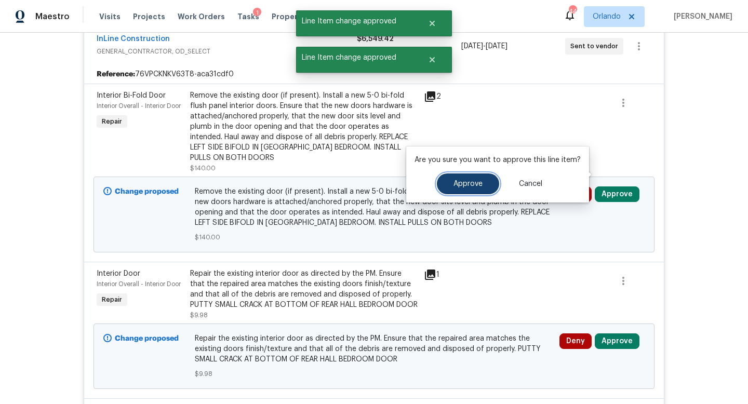
click at [470, 187] on span "Approve" at bounding box center [467, 184] width 29 height 8
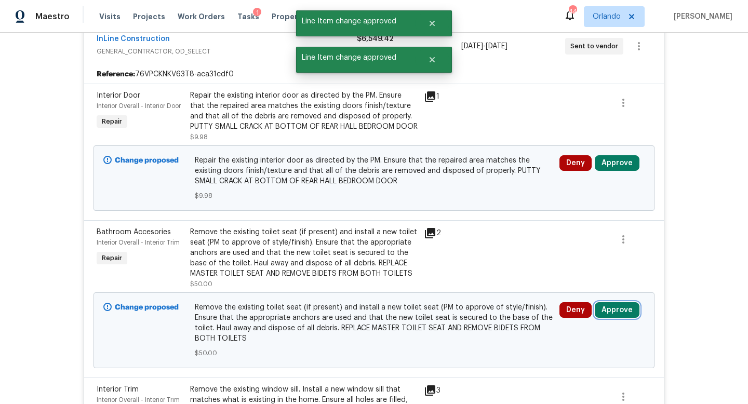
click at [618, 302] on button "Approve" at bounding box center [616, 310] width 45 height 16
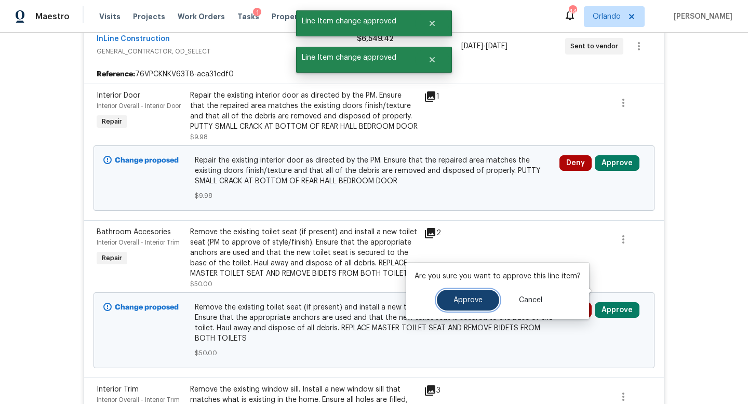
click at [467, 299] on span "Approve" at bounding box center [467, 300] width 29 height 8
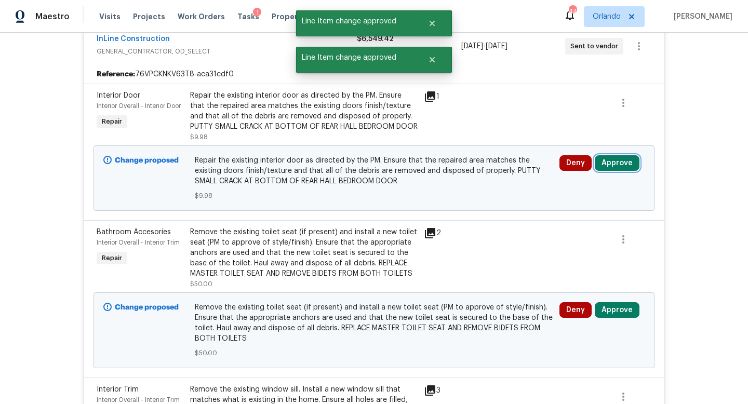
click at [616, 155] on button "Approve" at bounding box center [616, 163] width 45 height 16
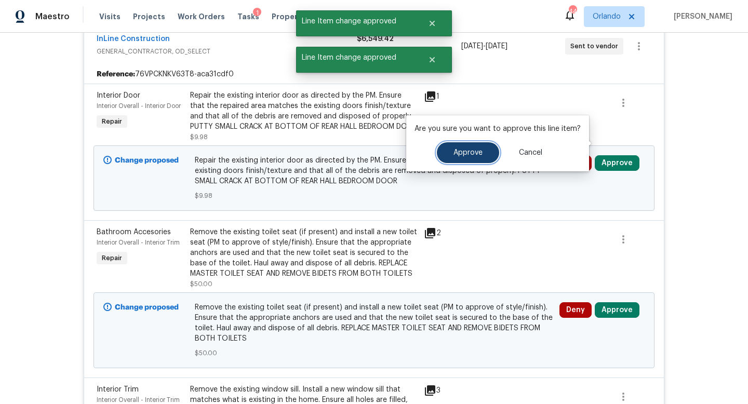
click at [476, 157] on button "Approve" at bounding box center [468, 152] width 62 height 21
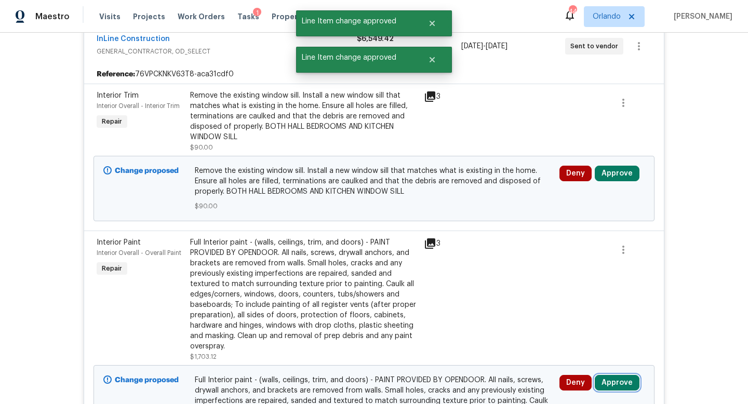
click at [616, 375] on button "Approve" at bounding box center [616, 383] width 45 height 16
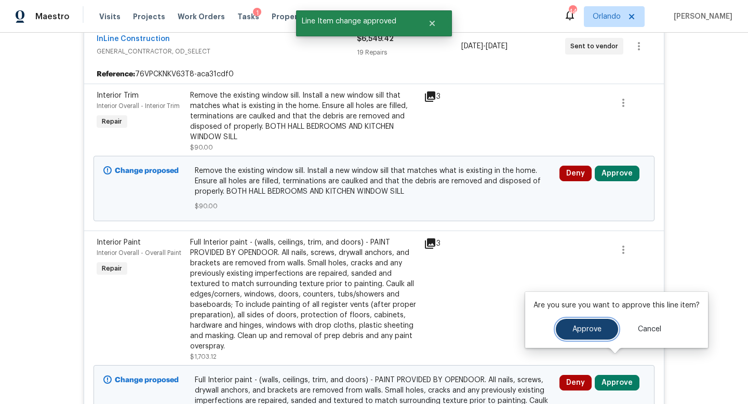
click at [586, 336] on button "Approve" at bounding box center [587, 329] width 62 height 21
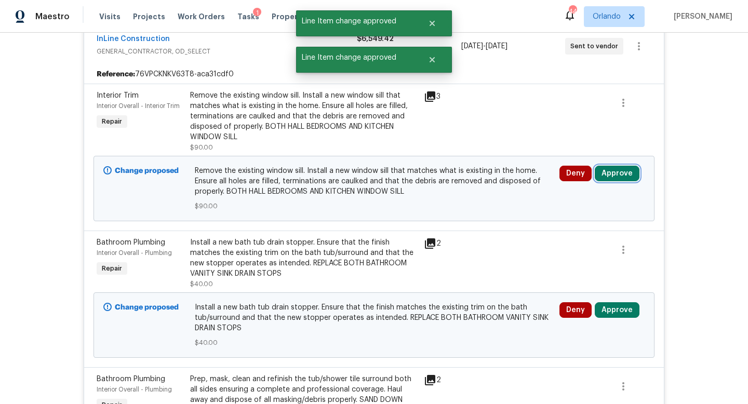
click at [618, 166] on button "Approve" at bounding box center [616, 174] width 45 height 16
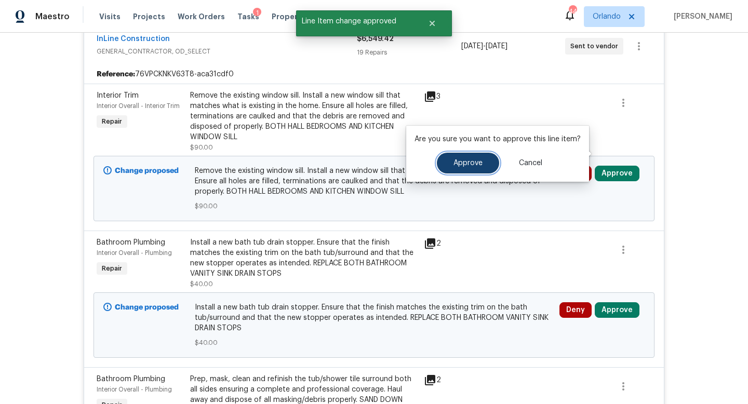
click at [477, 161] on span "Approve" at bounding box center [467, 163] width 29 height 8
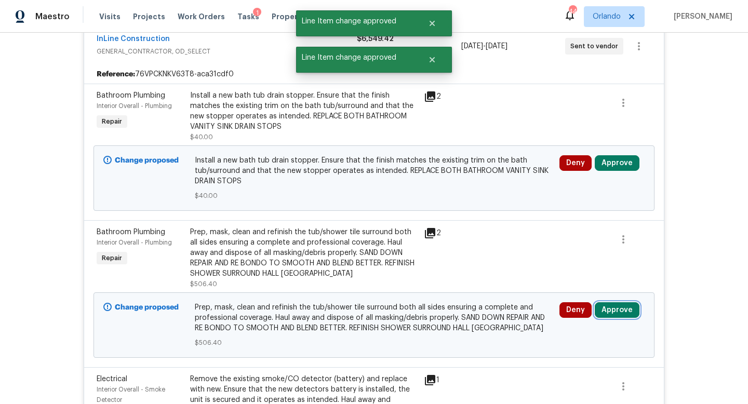
click at [615, 302] on button "Approve" at bounding box center [616, 310] width 45 height 16
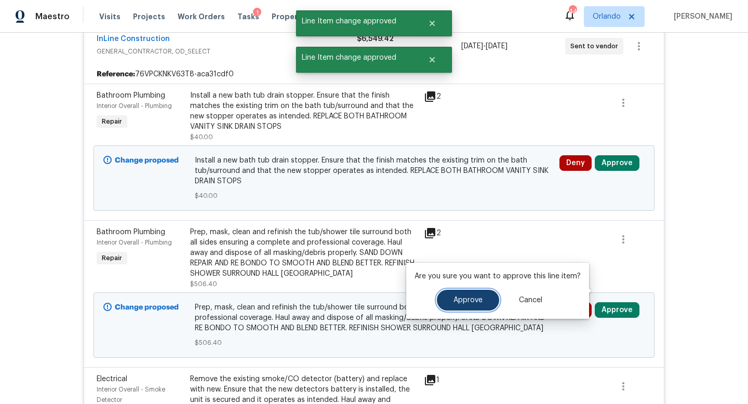
click at [467, 294] on button "Approve" at bounding box center [468, 300] width 62 height 21
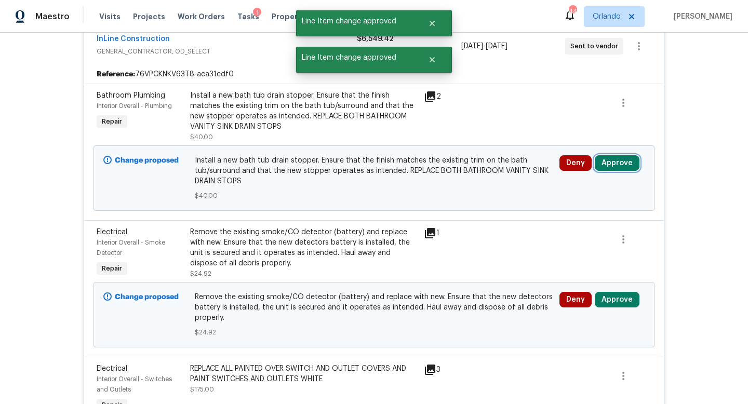
click at [618, 155] on button "Approve" at bounding box center [616, 163] width 45 height 16
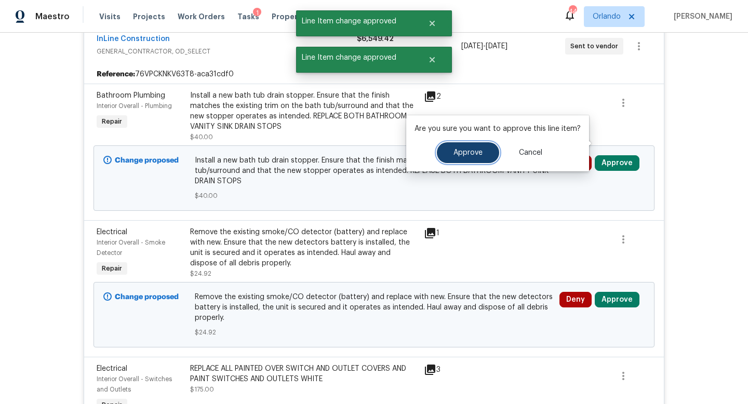
click at [476, 149] on span "Approve" at bounding box center [467, 153] width 29 height 8
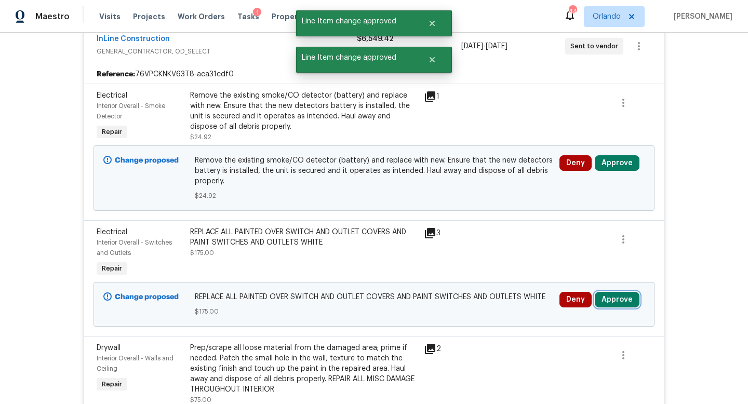
click at [619, 292] on button "Approve" at bounding box center [616, 300] width 45 height 16
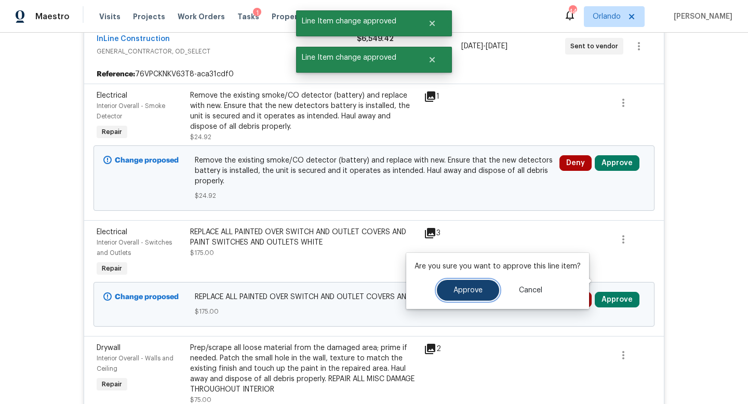
click at [460, 288] on span "Approve" at bounding box center [467, 291] width 29 height 8
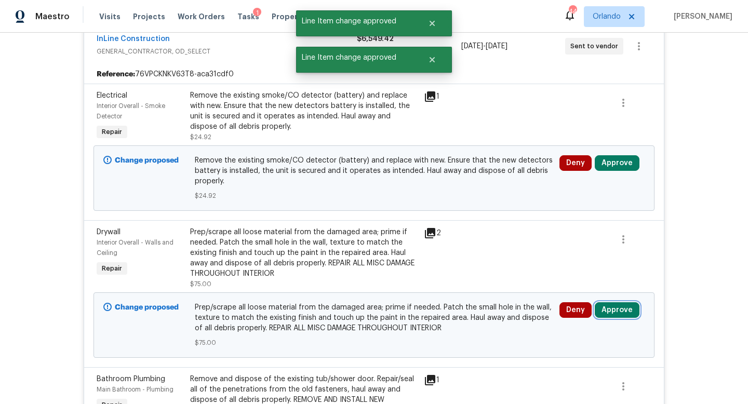
click at [620, 302] on button "Approve" at bounding box center [616, 310] width 45 height 16
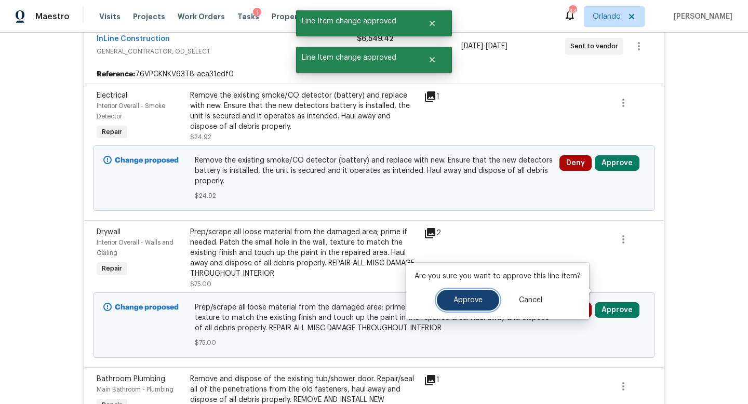
click at [458, 295] on button "Approve" at bounding box center [468, 300] width 62 height 21
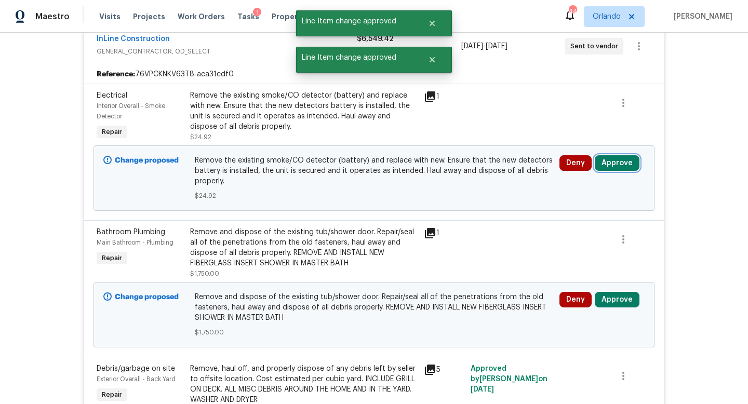
click at [614, 155] on button "Approve" at bounding box center [616, 163] width 45 height 16
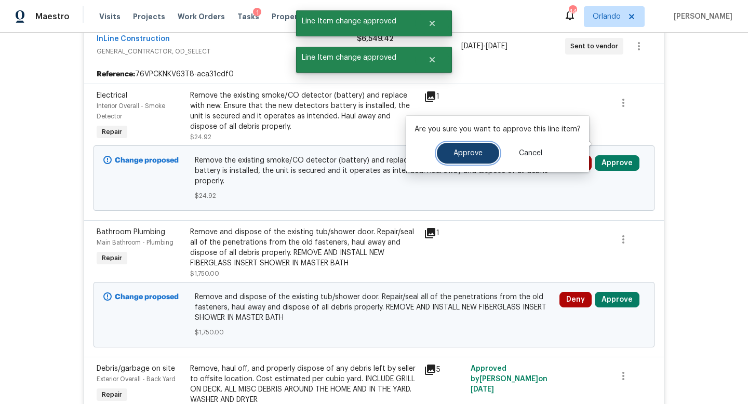
click at [455, 144] on button "Approve" at bounding box center [468, 153] width 62 height 21
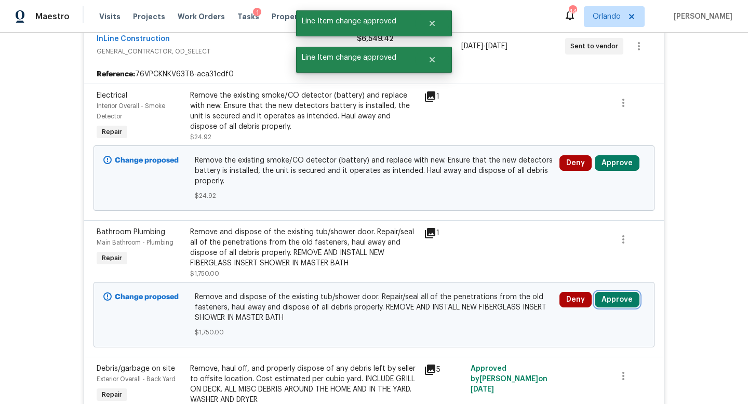
click at [617, 292] on button "Approve" at bounding box center [616, 300] width 45 height 16
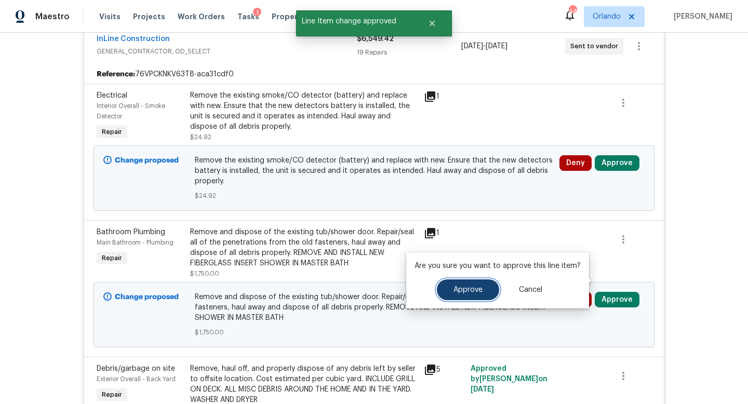
click at [474, 289] on span "Approve" at bounding box center [467, 290] width 29 height 8
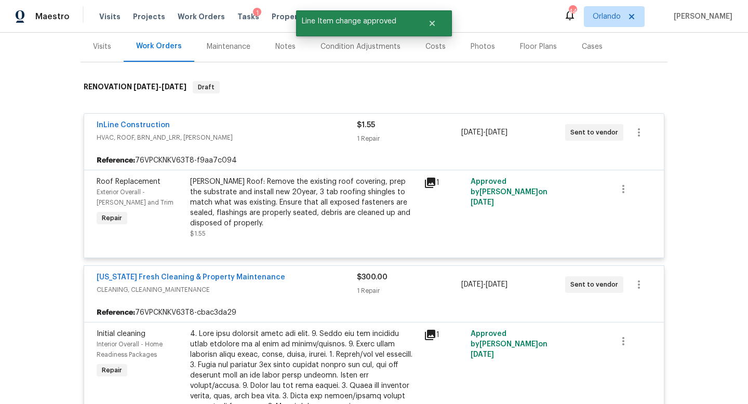
scroll to position [0, 0]
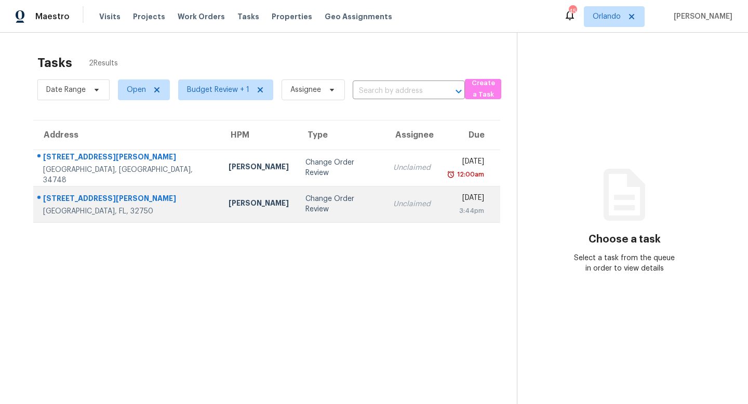
click at [305, 200] on div "Change Order Review" at bounding box center [340, 204] width 71 height 21
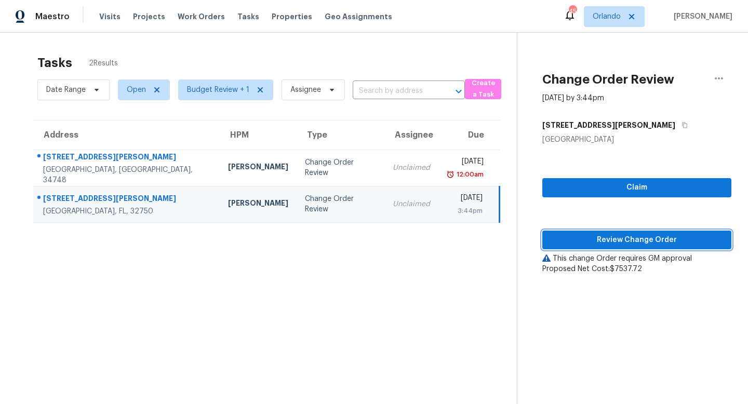
click at [664, 236] on span "Review Change Order" at bounding box center [636, 240] width 172 height 13
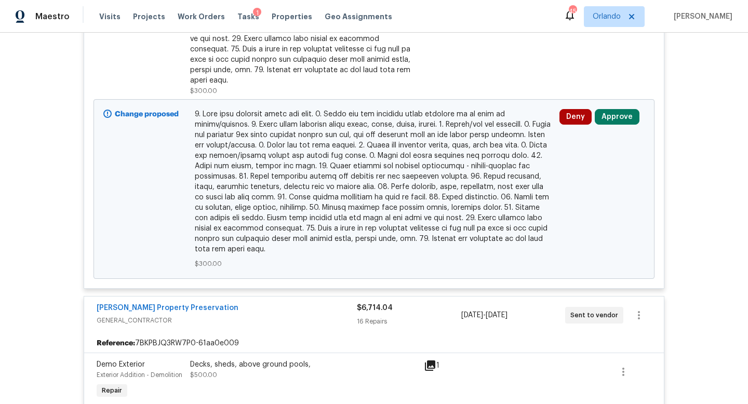
scroll to position [451, 0]
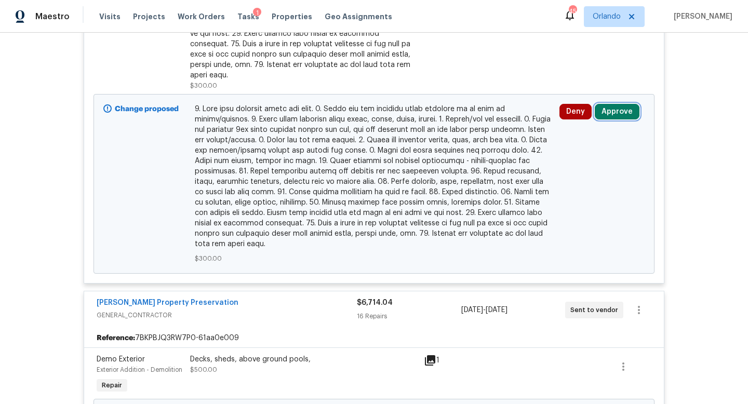
click at [618, 104] on button "Approve" at bounding box center [616, 112] width 45 height 16
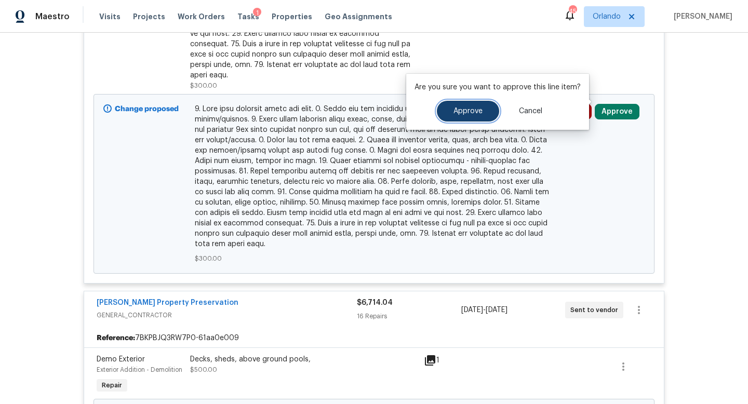
click at [476, 103] on button "Approve" at bounding box center [468, 111] width 62 height 21
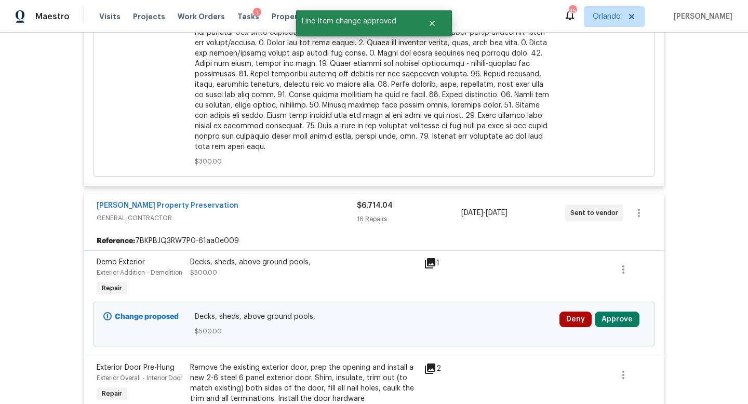
scroll to position [592, 0]
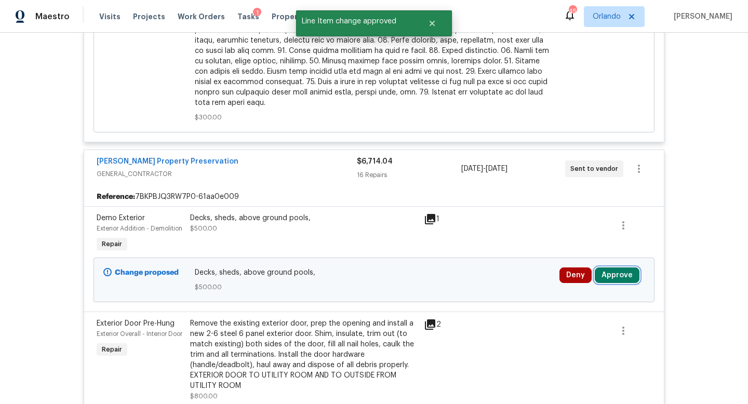
click at [616, 267] on button "Approve" at bounding box center [616, 275] width 45 height 16
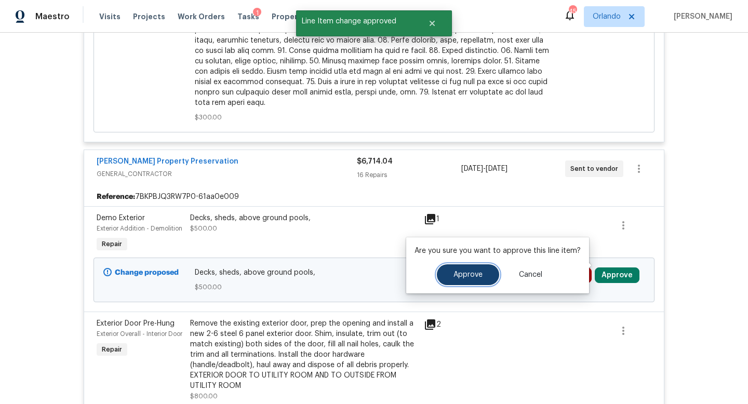
click at [455, 270] on button "Approve" at bounding box center [468, 274] width 62 height 21
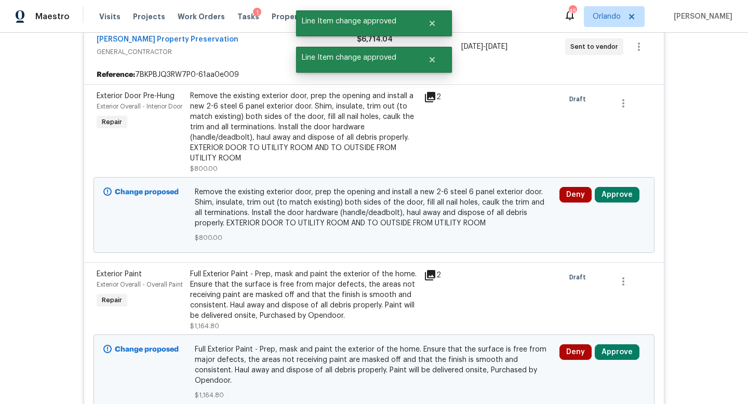
scroll to position [769, 0]
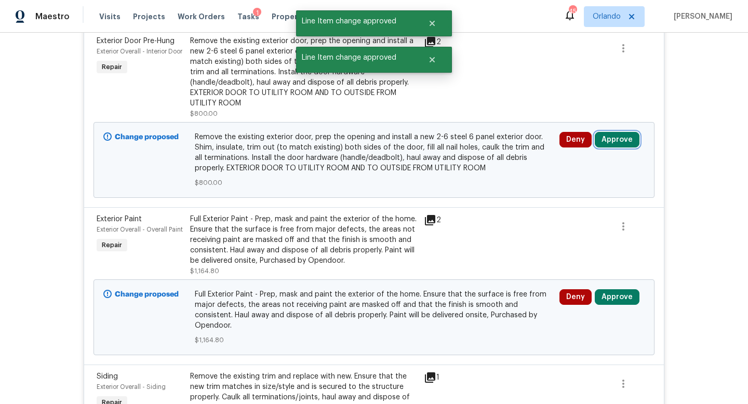
click at [616, 135] on button "Approve" at bounding box center [616, 140] width 45 height 16
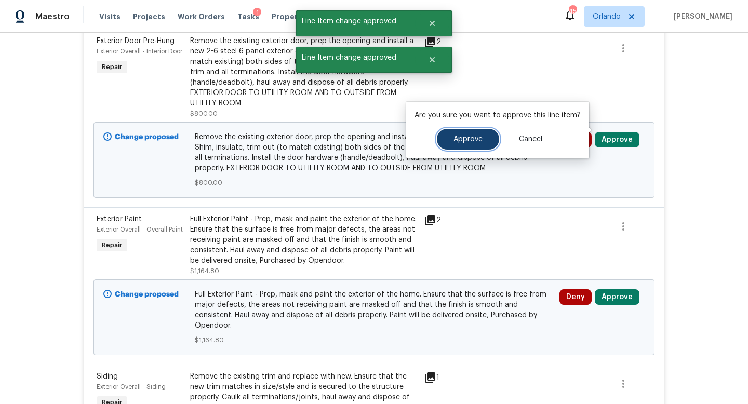
click at [465, 140] on span "Approve" at bounding box center [467, 140] width 29 height 8
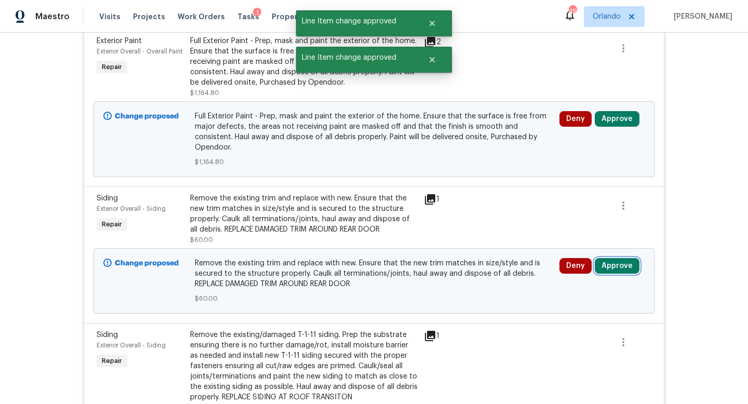
click at [615, 258] on button "Approve" at bounding box center [616, 266] width 45 height 16
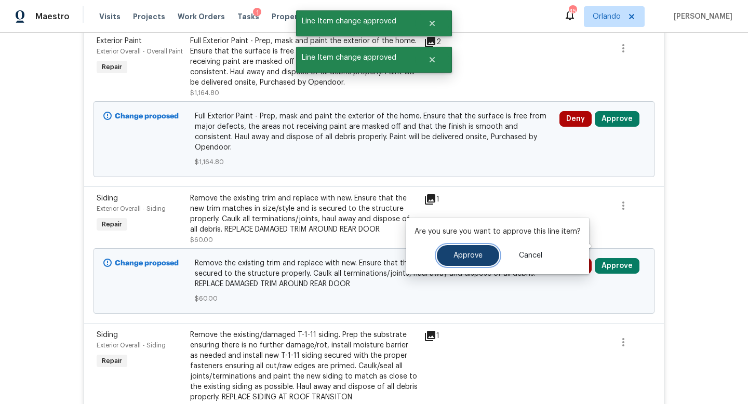
click at [477, 251] on button "Approve" at bounding box center [468, 255] width 62 height 21
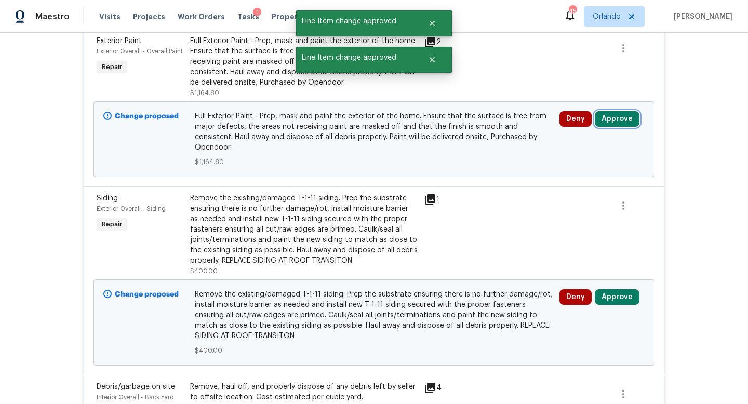
click at [605, 111] on button "Approve" at bounding box center [616, 119] width 45 height 16
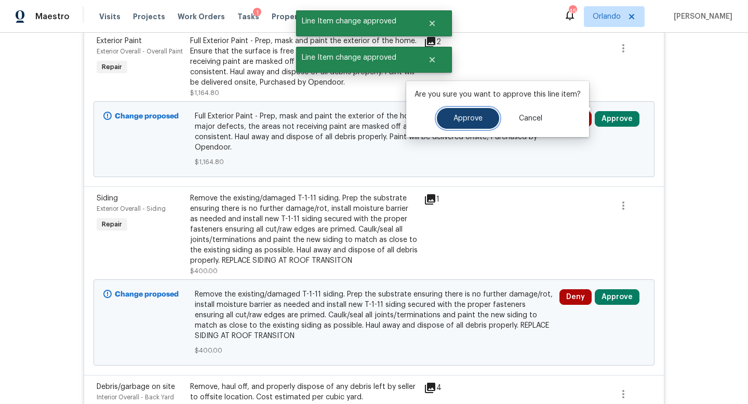
click at [472, 122] on span "Approve" at bounding box center [467, 119] width 29 height 8
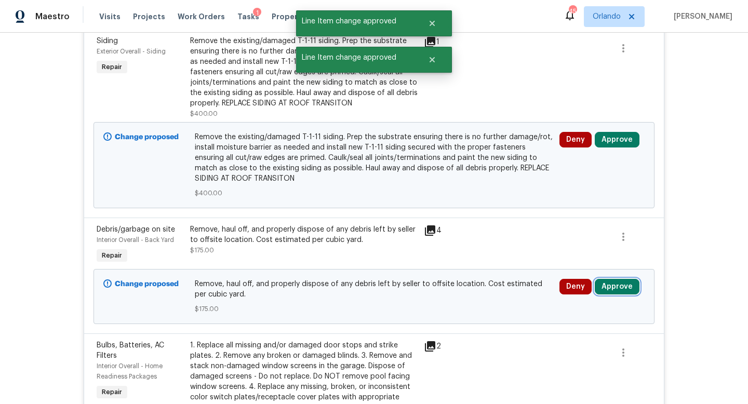
click at [612, 279] on button "Approve" at bounding box center [616, 287] width 45 height 16
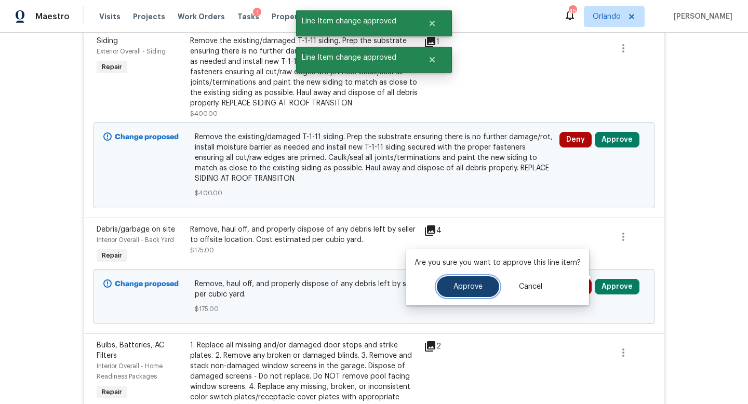
click at [470, 282] on button "Approve" at bounding box center [468, 286] width 62 height 21
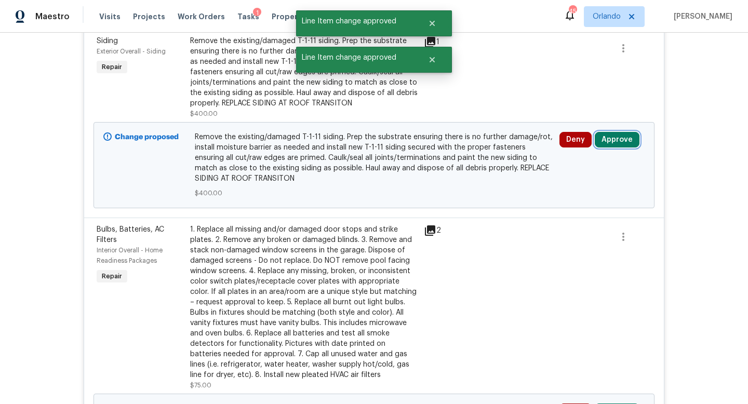
click at [625, 132] on button "Approve" at bounding box center [616, 140] width 45 height 16
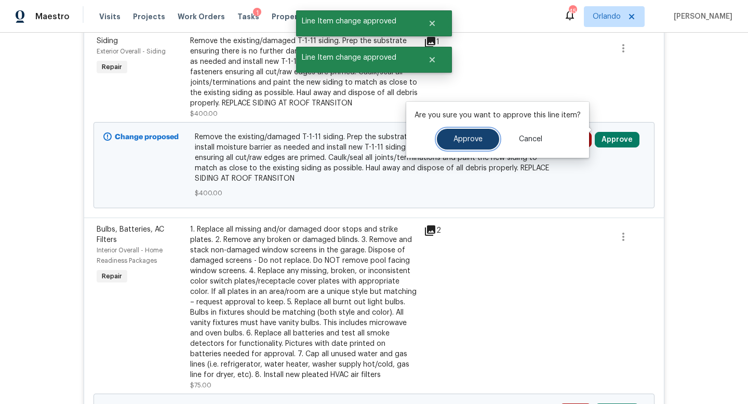
click at [480, 143] on button "Approve" at bounding box center [468, 139] width 62 height 21
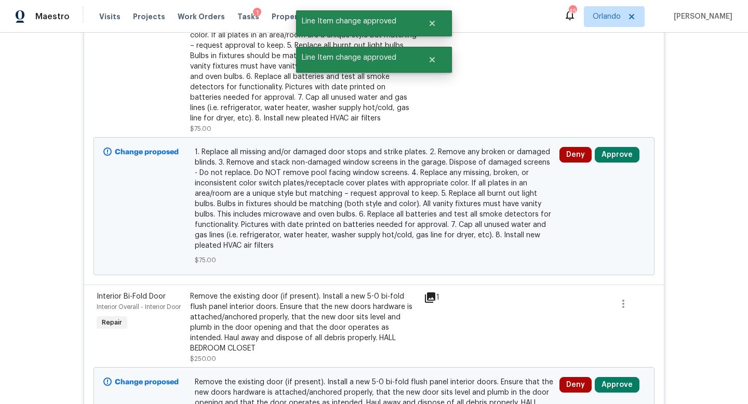
scroll to position [847, 0]
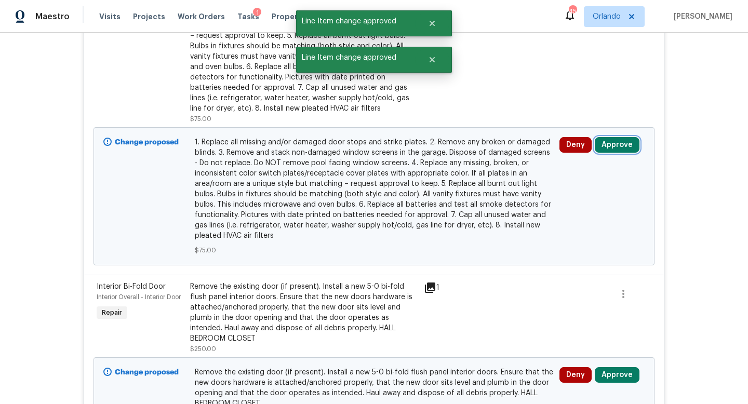
click at [626, 137] on button "Approve" at bounding box center [616, 145] width 45 height 16
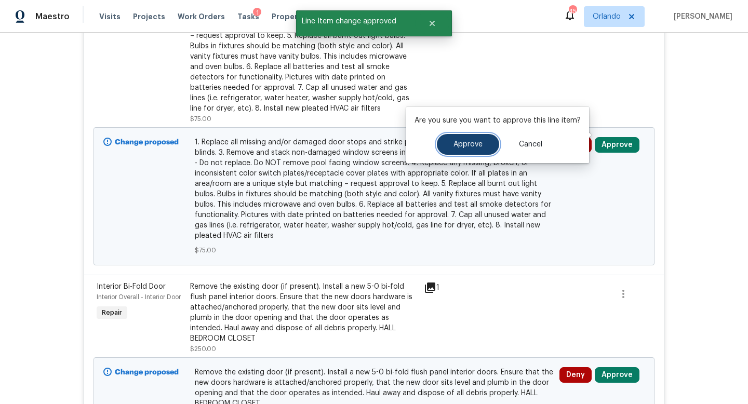
click at [465, 138] on button "Approve" at bounding box center [468, 144] width 62 height 21
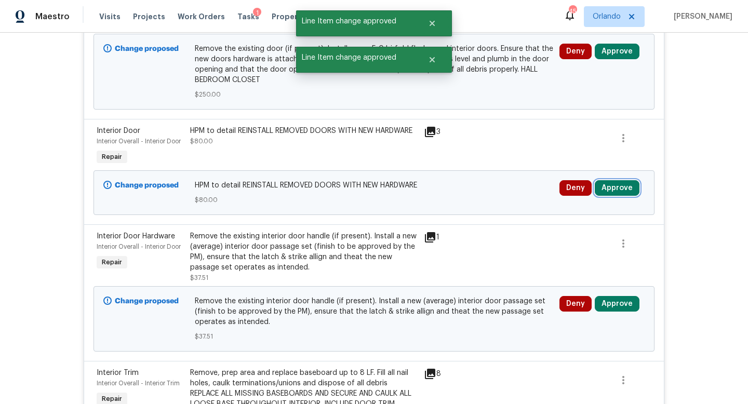
click at [613, 181] on button "Approve" at bounding box center [616, 188] width 45 height 16
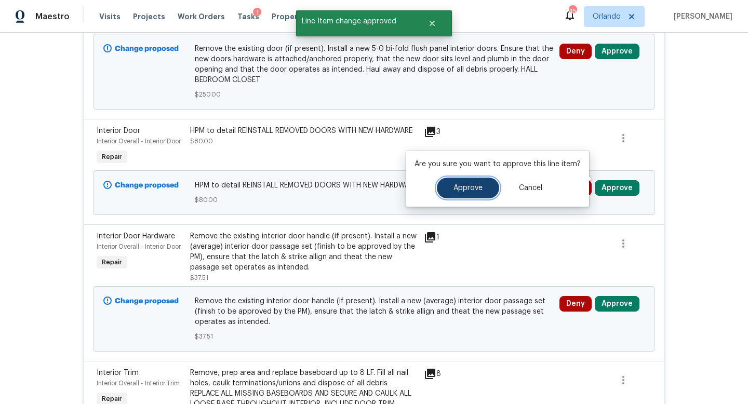
click at [465, 185] on span "Approve" at bounding box center [467, 188] width 29 height 8
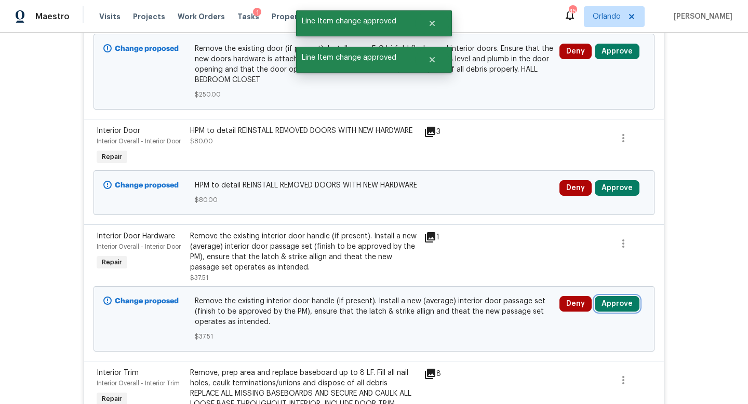
click at [618, 299] on button "Approve" at bounding box center [616, 304] width 45 height 16
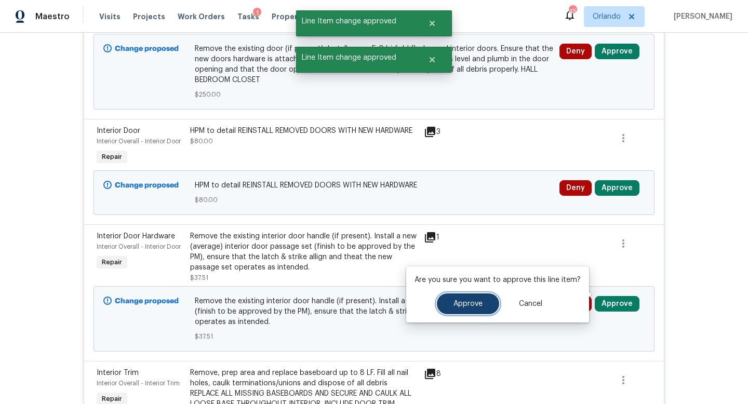
click at [475, 303] on span "Approve" at bounding box center [467, 304] width 29 height 8
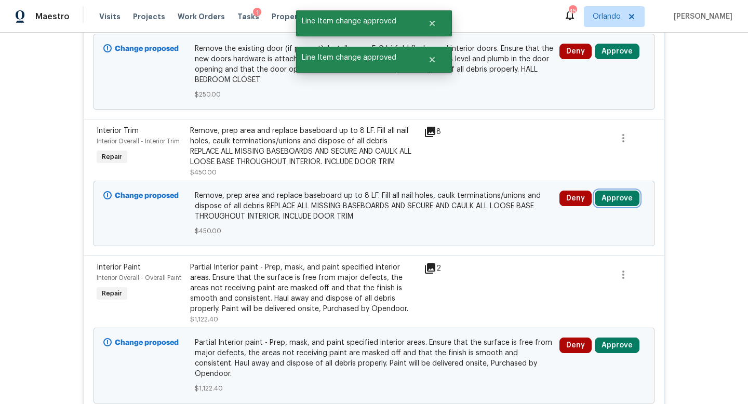
click at [614, 191] on button "Approve" at bounding box center [616, 199] width 45 height 16
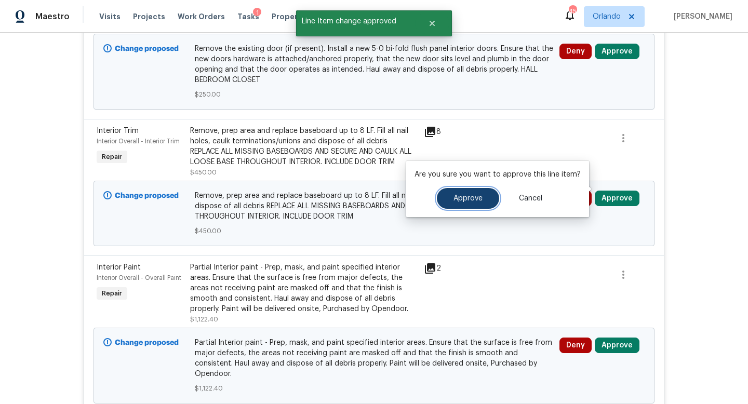
click at [459, 197] on span "Approve" at bounding box center [467, 199] width 29 height 8
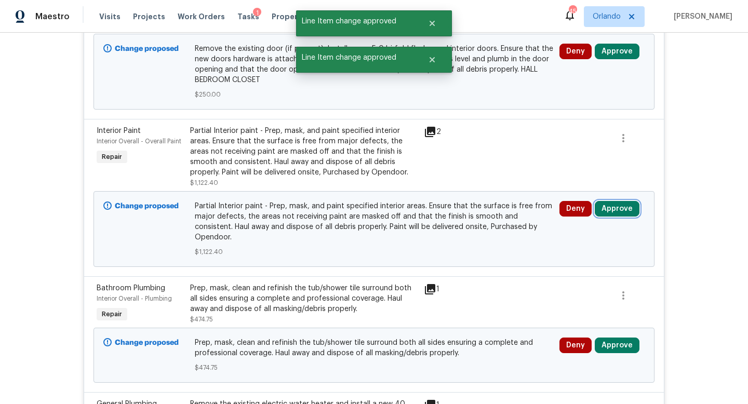
click at [613, 201] on button "Approve" at bounding box center [616, 209] width 45 height 16
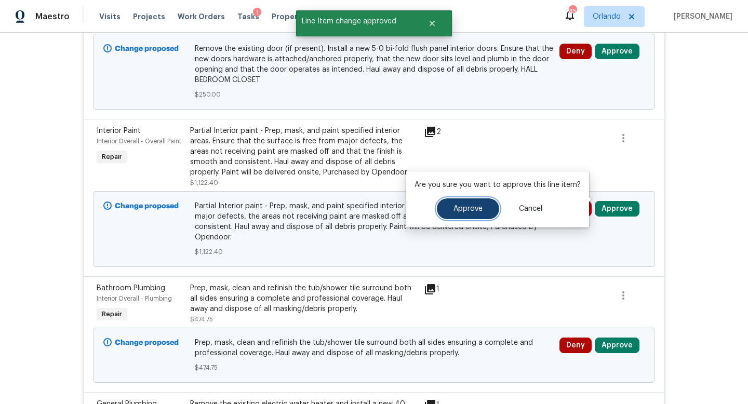
click at [464, 209] on span "Approve" at bounding box center [467, 209] width 29 height 8
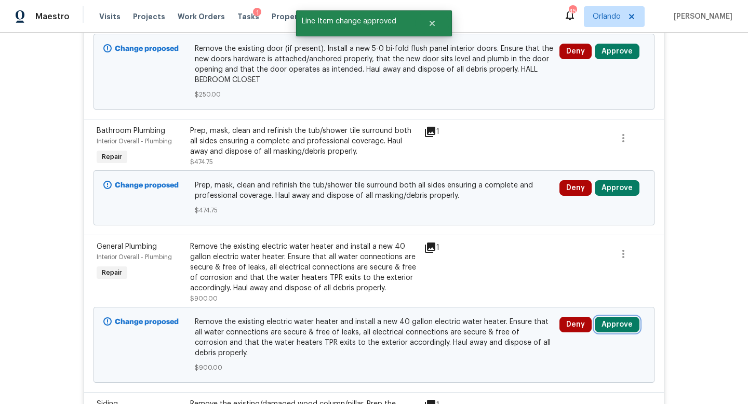
click at [617, 317] on button "Approve" at bounding box center [616, 325] width 45 height 16
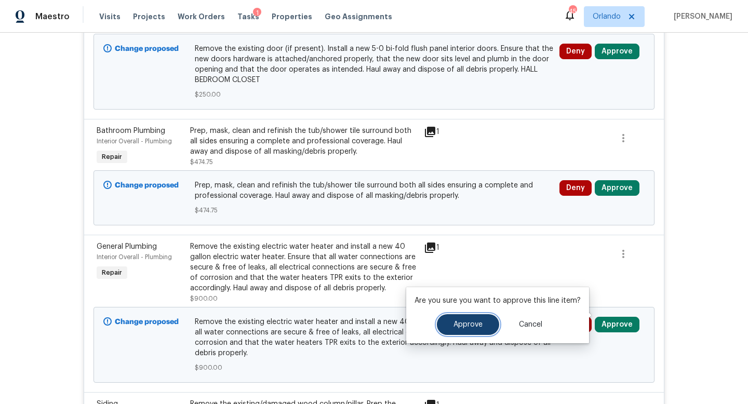
click at [469, 321] on span "Approve" at bounding box center [467, 325] width 29 height 8
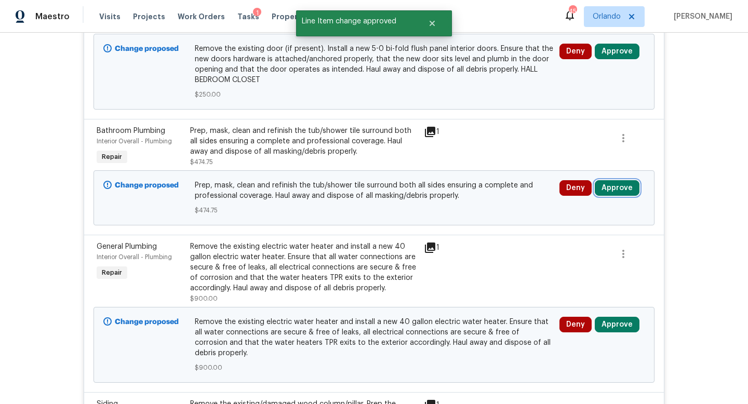
click at [615, 180] on button "Approve" at bounding box center [616, 188] width 45 height 16
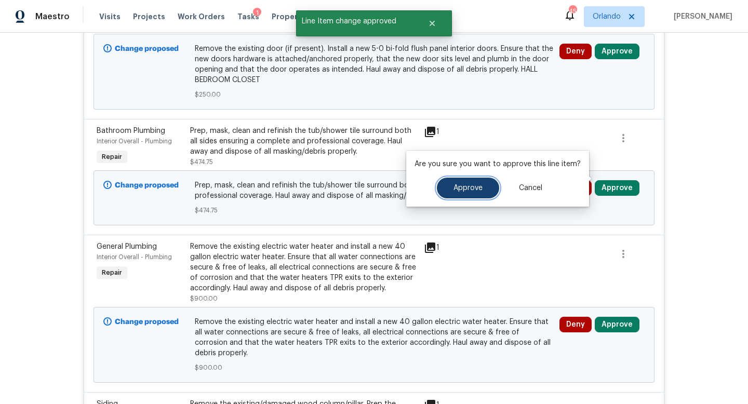
click at [471, 186] on span "Approve" at bounding box center [467, 188] width 29 height 8
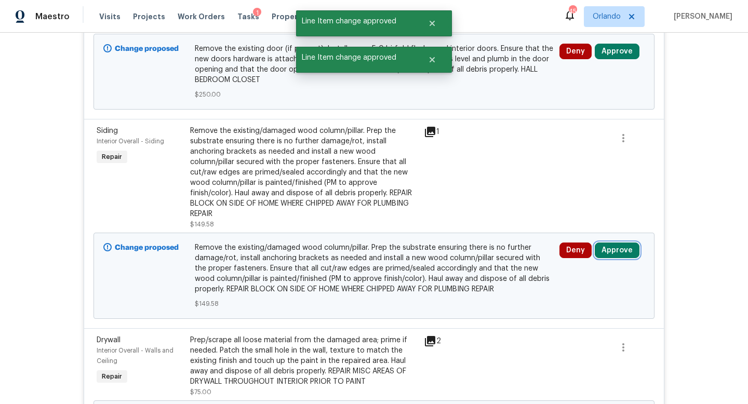
click at [610, 242] on button "Approve" at bounding box center [616, 250] width 45 height 16
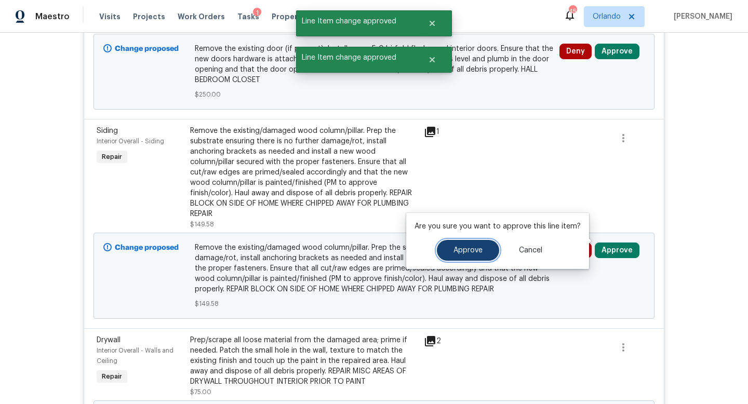
click at [476, 245] on button "Approve" at bounding box center [468, 250] width 62 height 21
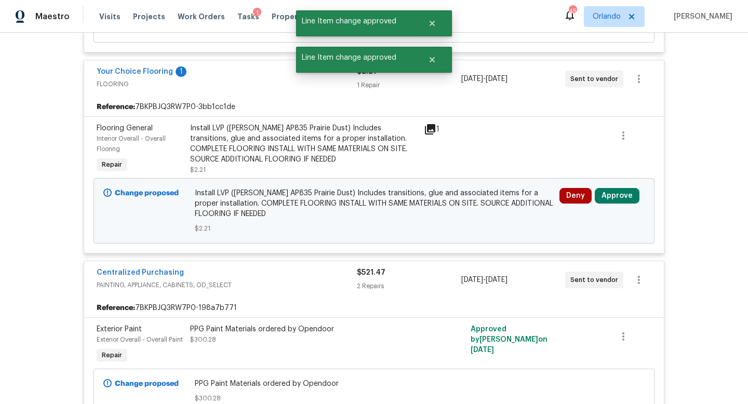
scroll to position [3271, 0]
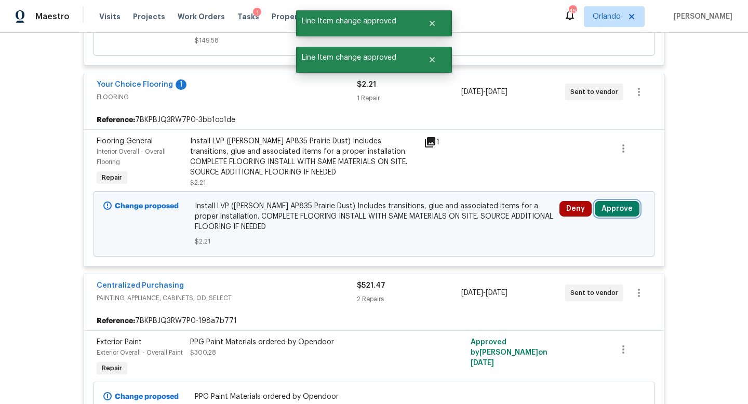
click at [615, 201] on button "Approve" at bounding box center [616, 209] width 45 height 16
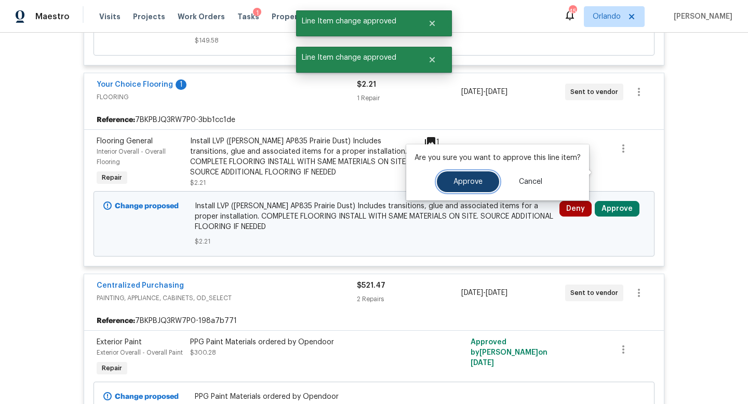
click at [469, 179] on span "Approve" at bounding box center [467, 182] width 29 height 8
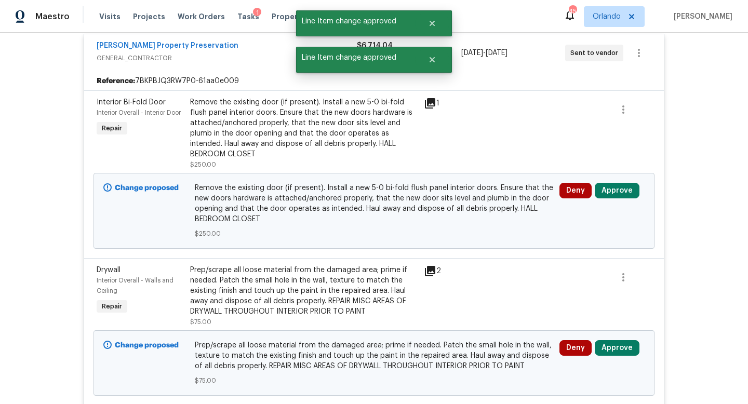
scroll to position [909, 0]
click at [619, 182] on button "Approve" at bounding box center [616, 190] width 45 height 16
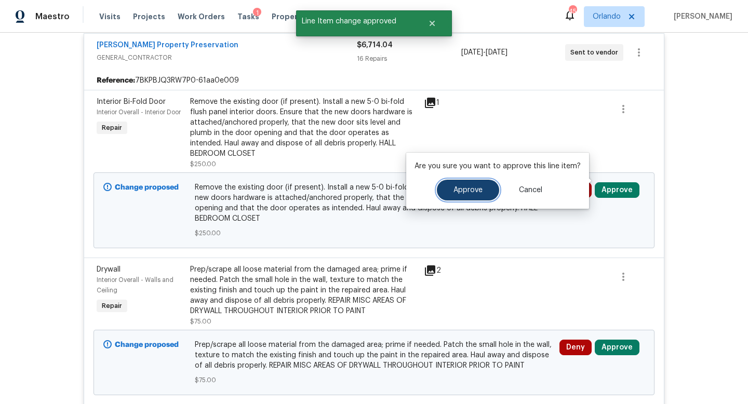
click at [460, 197] on button "Approve" at bounding box center [468, 190] width 62 height 21
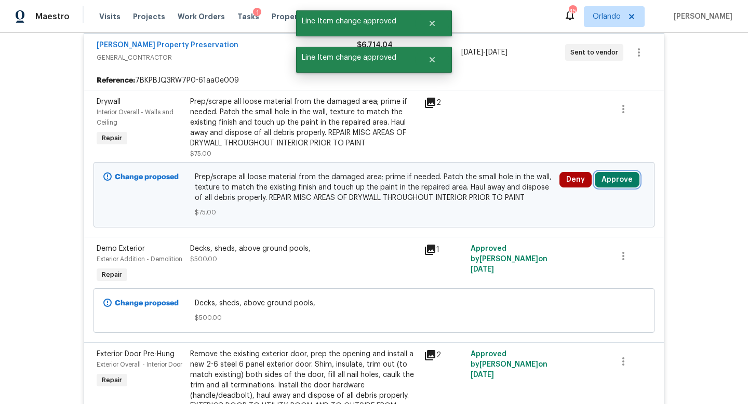
click at [616, 172] on button "Approve" at bounding box center [616, 180] width 45 height 16
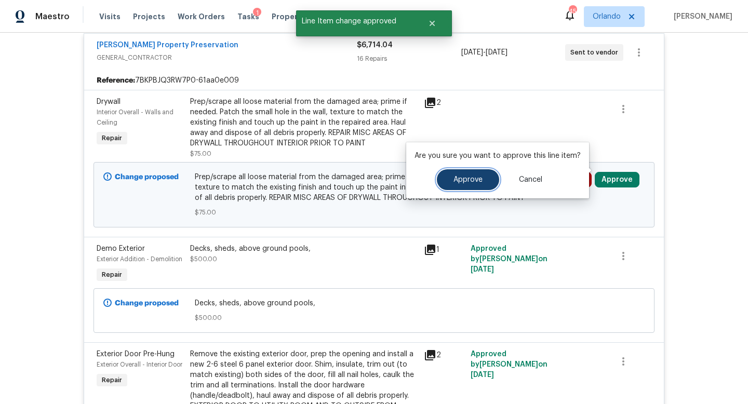
click at [464, 182] on span "Approve" at bounding box center [467, 180] width 29 height 8
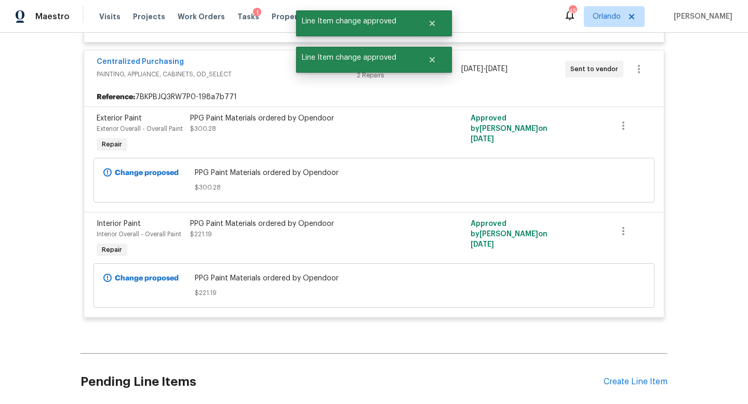
scroll to position [2289, 0]
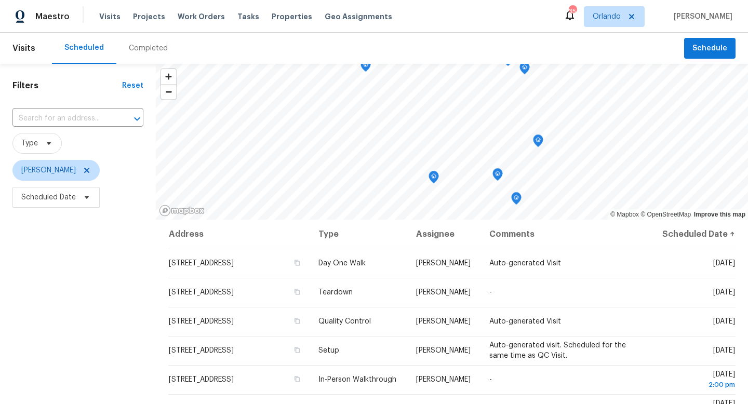
scroll to position [74, 0]
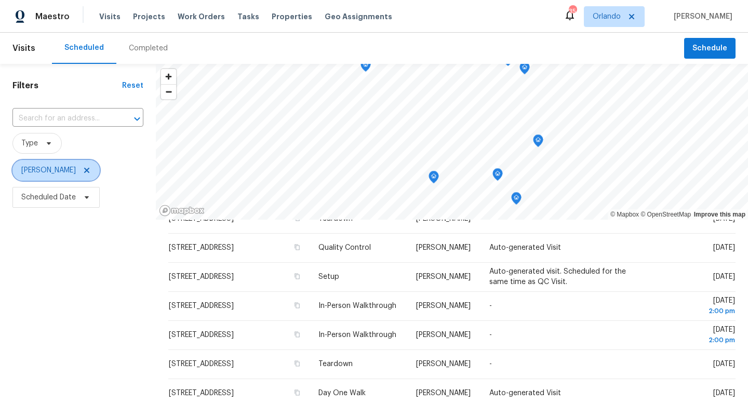
click at [83, 174] on icon at bounding box center [87, 170] width 8 height 8
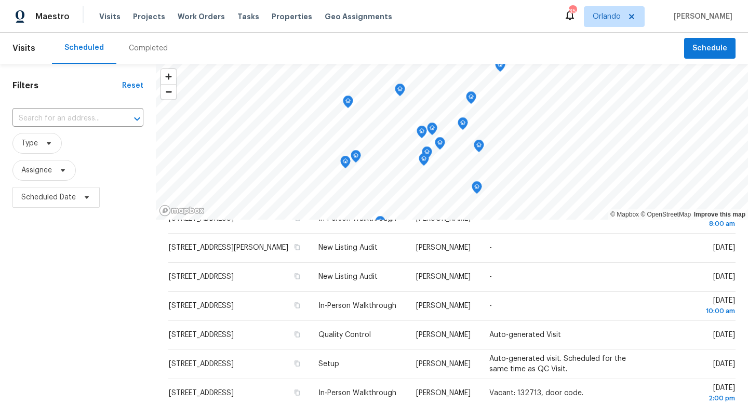
click at [143, 46] on div "Completed" at bounding box center [148, 48] width 39 height 10
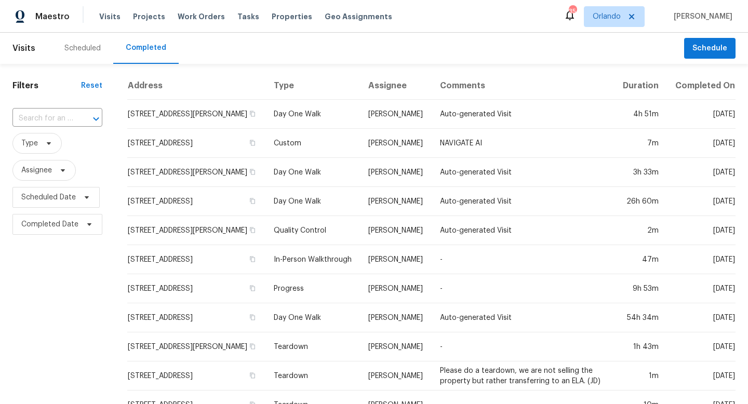
click at [78, 53] on div "Scheduled" at bounding box center [82, 48] width 36 height 10
